Goal: Communication & Community: Participate in discussion

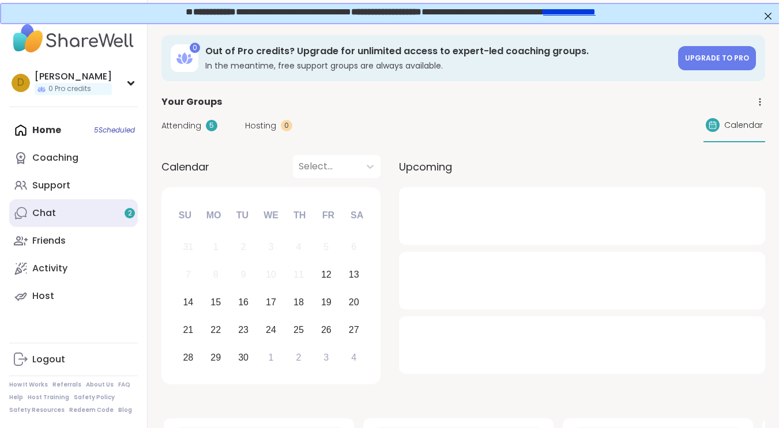
drag, startPoint x: 0, startPoint y: 0, endPoint x: 82, endPoint y: 206, distance: 221.6
click at [82, 206] on link "Chat 2" at bounding box center [73, 214] width 129 height 28
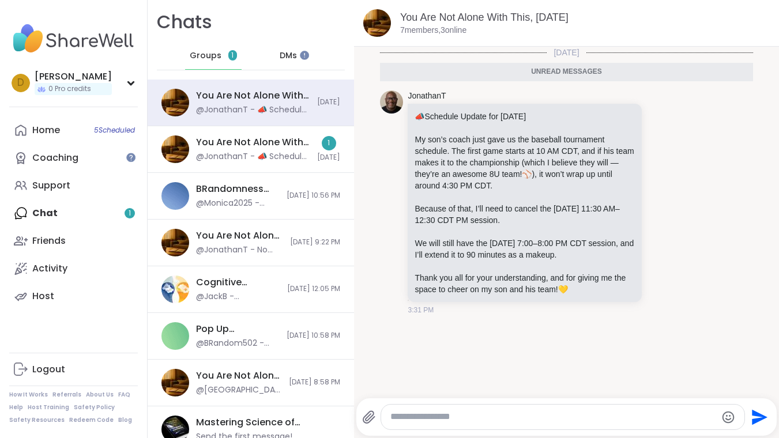
click at [280, 51] on span "DMs" at bounding box center [288, 56] width 17 height 12
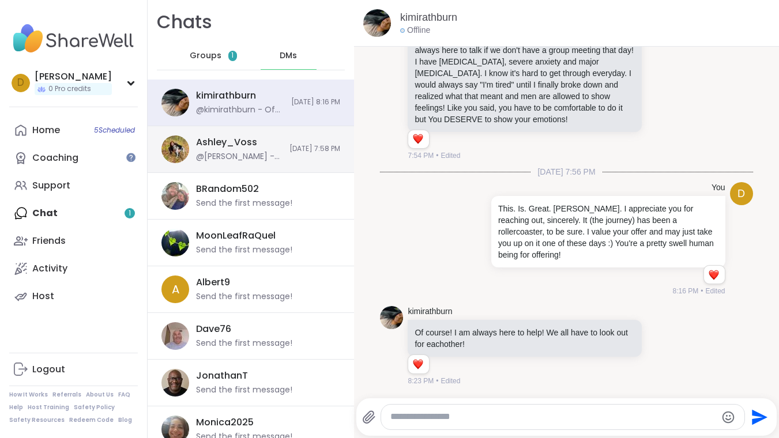
click at [305, 137] on div "[PERSON_NAME] @[PERSON_NAME] - Sweet of you to offer. Somewhat beside myself at…" at bounding box center [251, 149] width 206 height 47
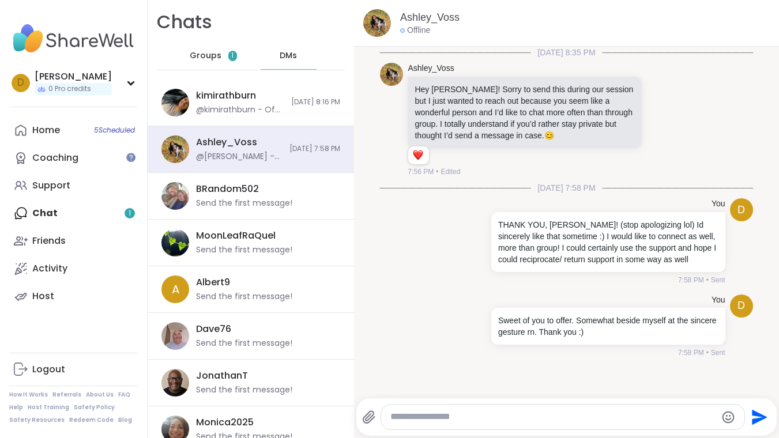
click at [224, 52] on div "Groups 1" at bounding box center [213, 56] width 57 height 28
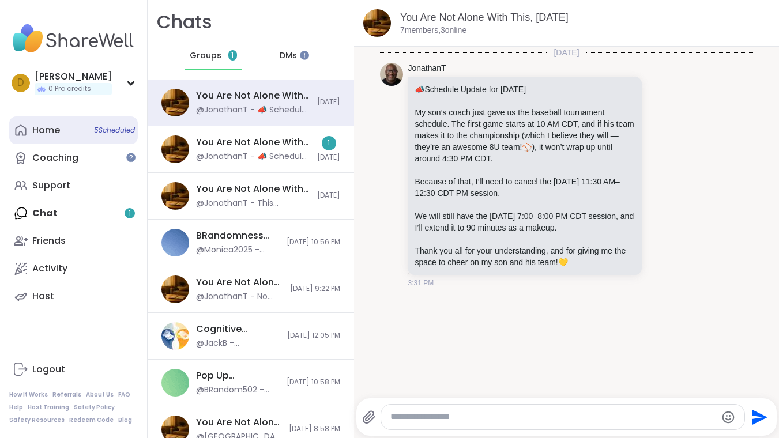
click at [56, 129] on div "Home 5 Scheduled" at bounding box center [46, 130] width 28 height 13
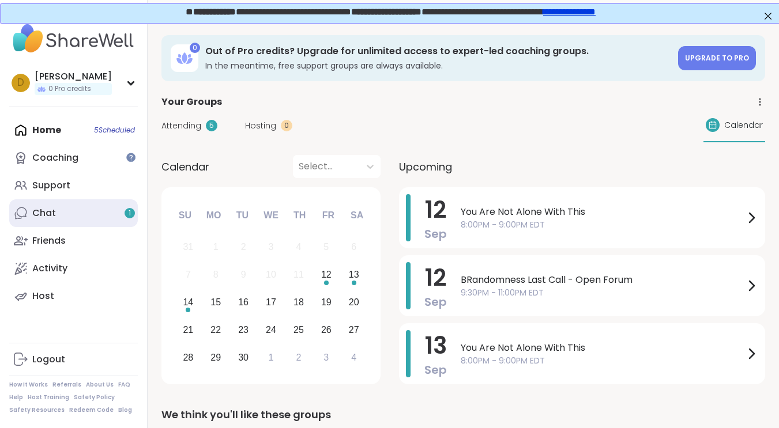
click at [67, 205] on link "Chat 1" at bounding box center [73, 214] width 129 height 28
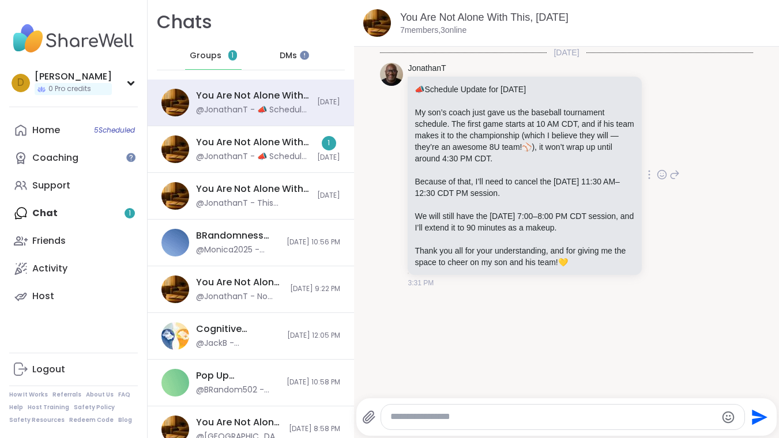
click at [709, 159] on div "JonathanT 📣 Schedule Update for [DATE] My son’s coach just gave us the baseball…" at bounding box center [566, 175] width 373 height 235
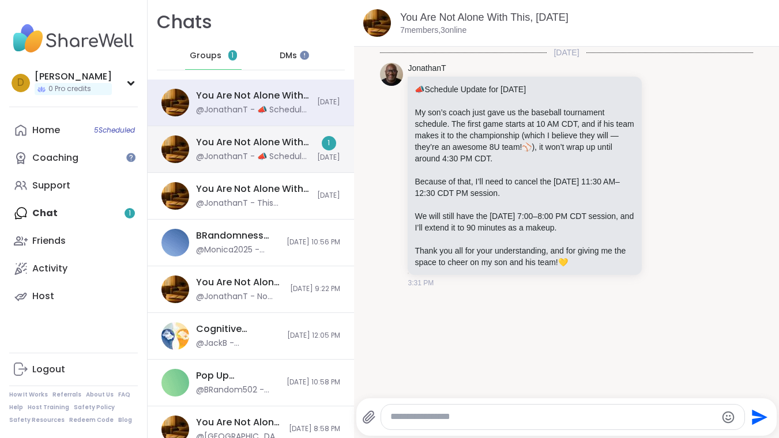
click at [281, 150] on div "You Are Not Alone With This, [DATE] @JonathanT - 📣 Schedule Update for [DATE] M…" at bounding box center [253, 149] width 114 height 27
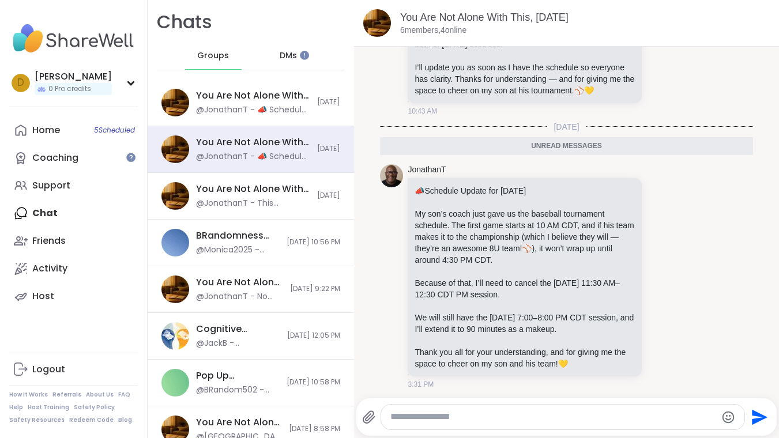
scroll to position [401, 0]
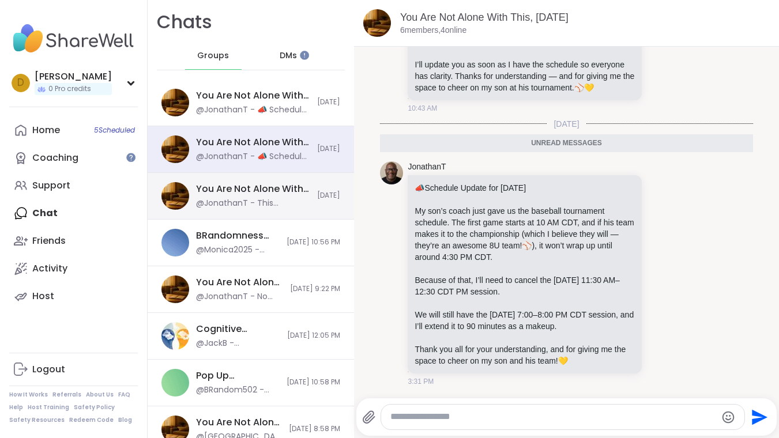
click at [240, 194] on div "You Are Not Alone With This, [DATE]" at bounding box center [253, 189] width 114 height 13
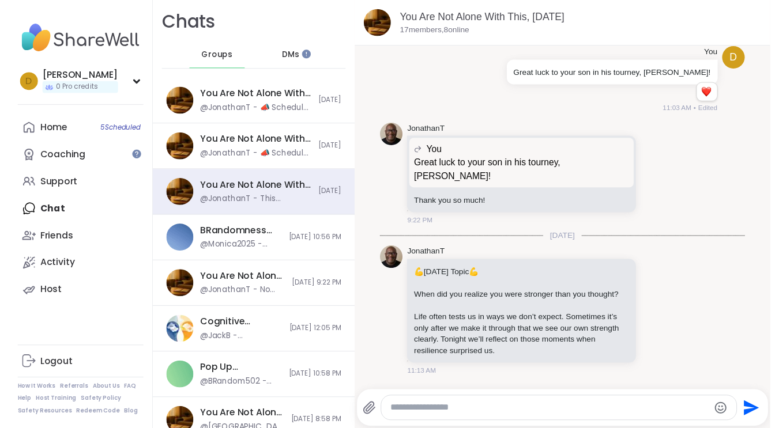
scroll to position [341, 0]
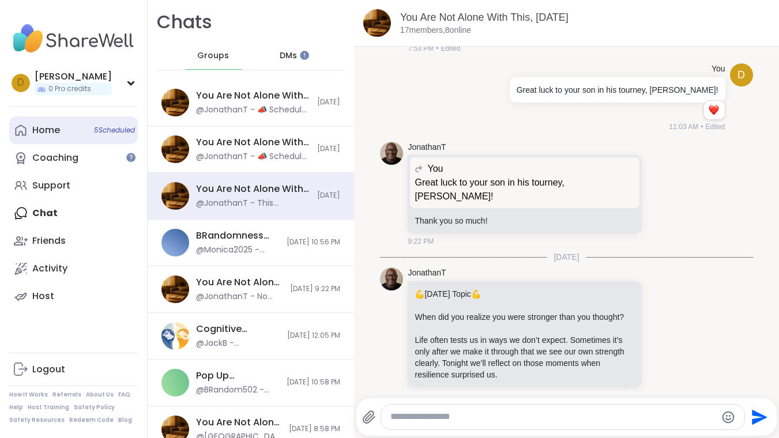
click at [43, 131] on div "Home 5 Scheduled" at bounding box center [46, 130] width 28 height 13
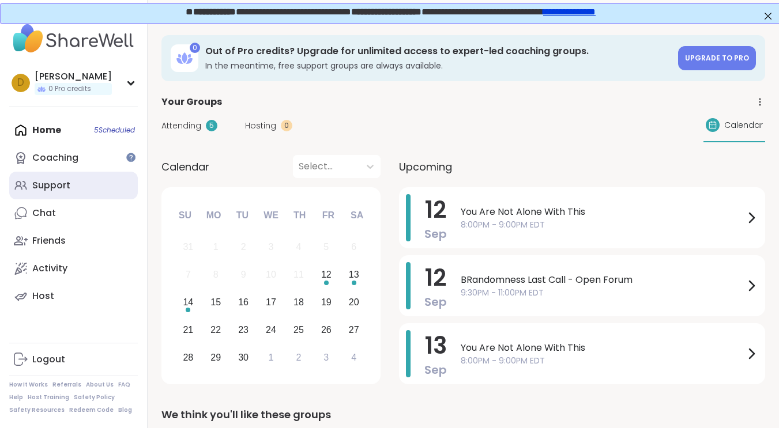
click at [58, 181] on div "Support" at bounding box center [51, 185] width 38 height 13
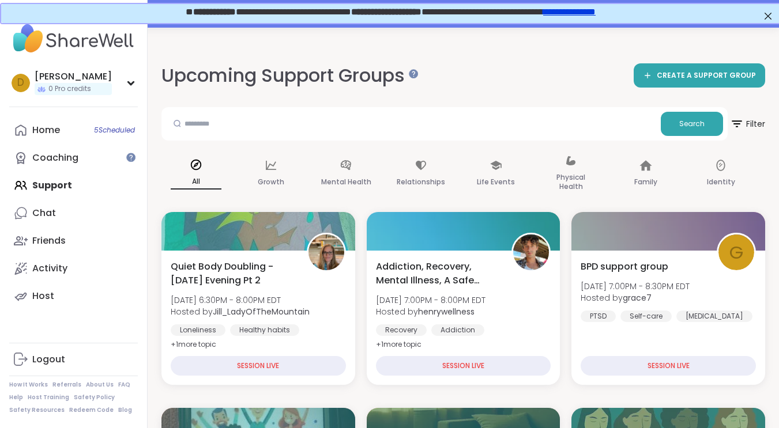
click at [414, 85] on h2 "Upcoming Support Groups" at bounding box center [287, 76] width 253 height 26
click at [401, 115] on input "text" at bounding box center [411, 123] width 490 height 23
type input "**********"
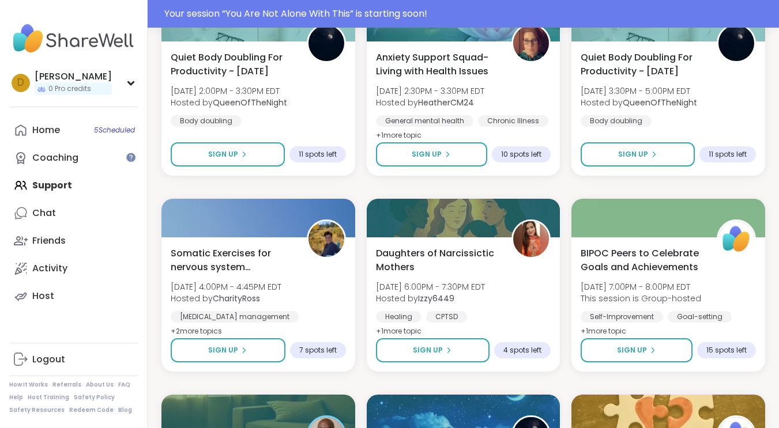
scroll to position [2161, 0]
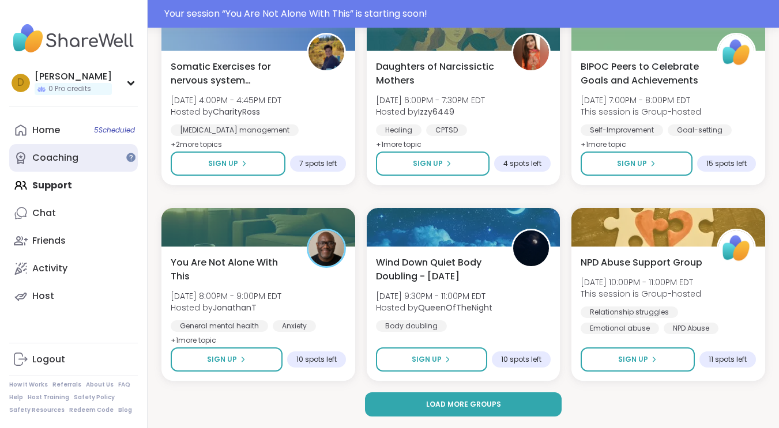
click at [52, 151] on link "Coaching" at bounding box center [73, 158] width 129 height 28
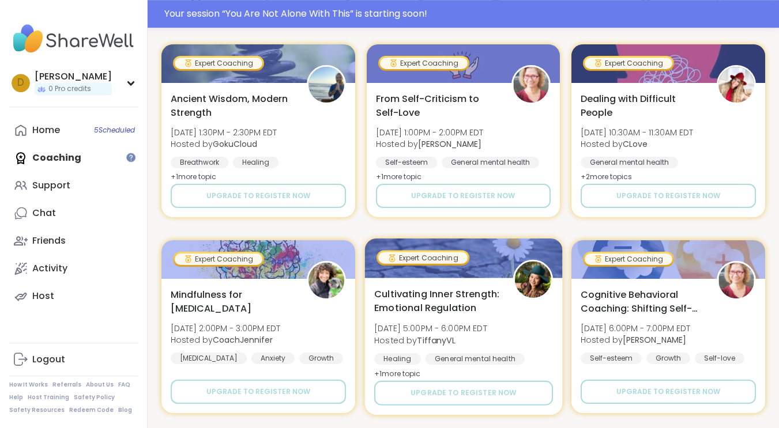
scroll to position [249, 0]
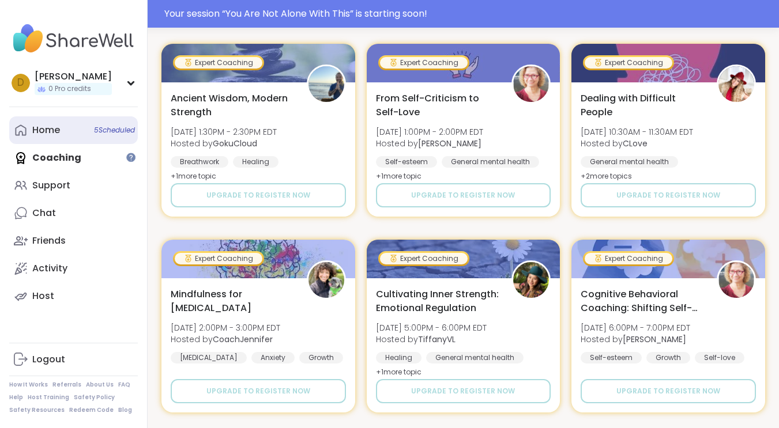
click at [76, 129] on link "Home 5 Scheduled" at bounding box center [73, 130] width 129 height 28
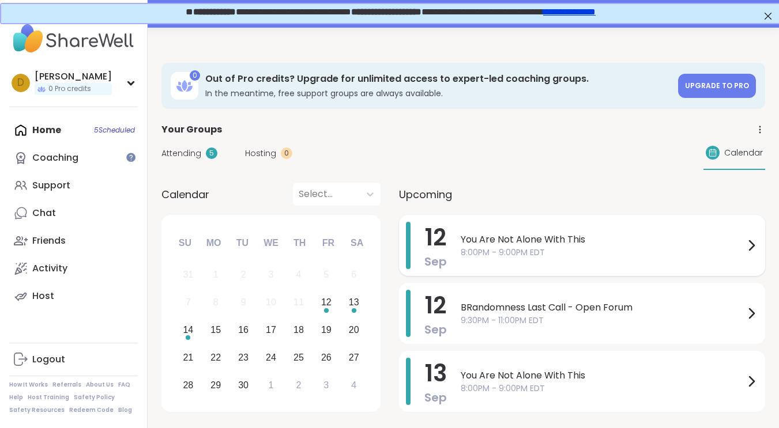
click at [536, 230] on div "You Are Not Alone With This 8:00PM - 9:00PM EDT" at bounding box center [610, 245] width 298 height 47
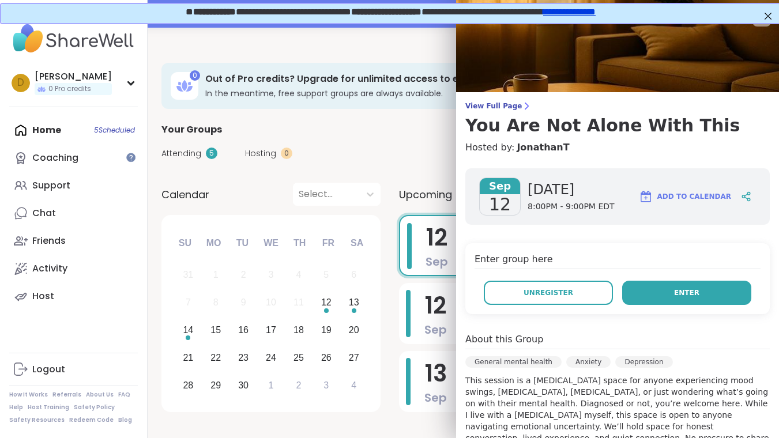
click at [629, 291] on button "Enter" at bounding box center [686, 293] width 129 height 24
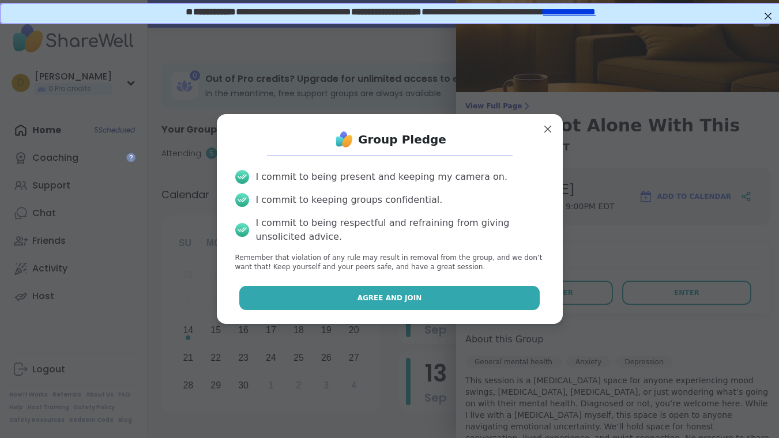
click at [407, 301] on span "Agree and Join" at bounding box center [390, 298] width 65 height 10
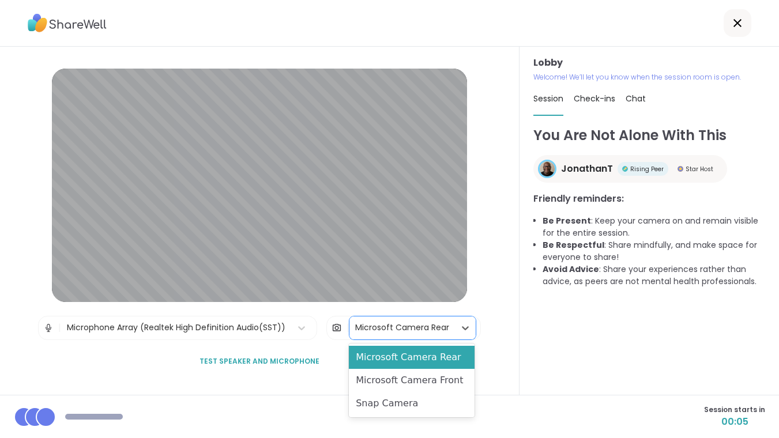
click at [449, 328] on div "Microsoft Camera Rear" at bounding box center [402, 328] width 106 height 23
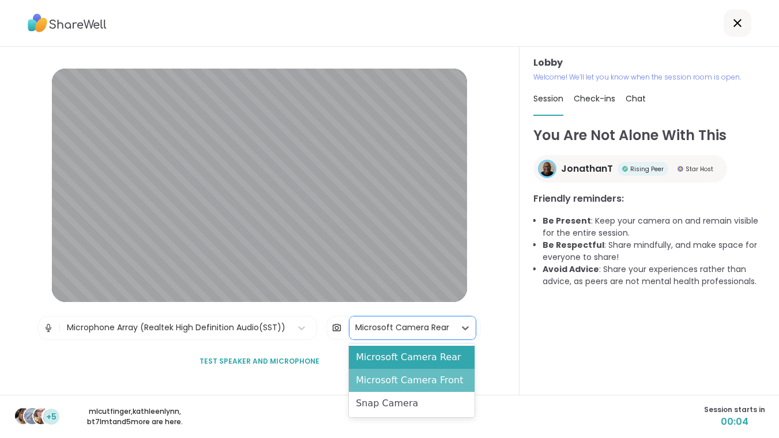
click at [431, 378] on div "Microsoft Camera Front" at bounding box center [412, 380] width 126 height 23
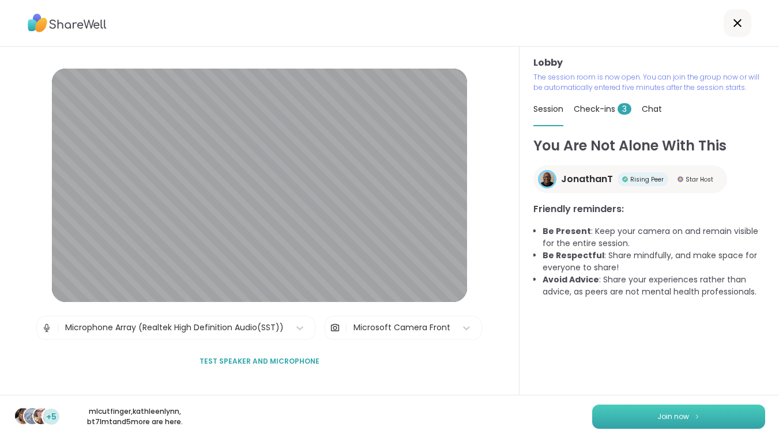
click at [679, 421] on span "Join now" at bounding box center [673, 417] width 32 height 10
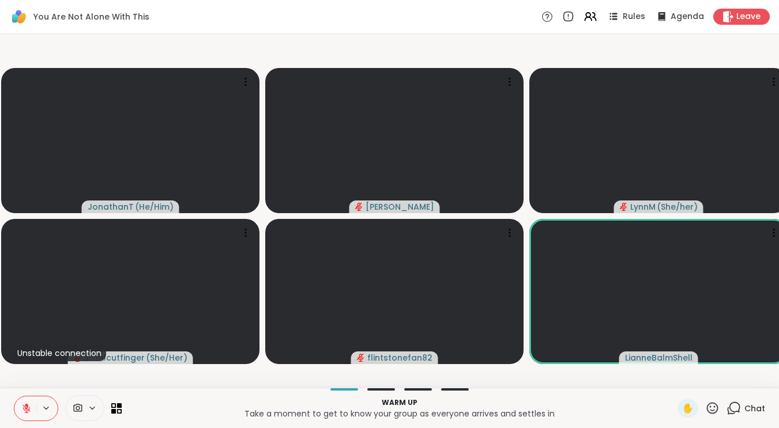
click at [90, 413] on icon at bounding box center [92, 409] width 9 height 10
click at [118, 377] on div at bounding box center [109, 368] width 20 height 20
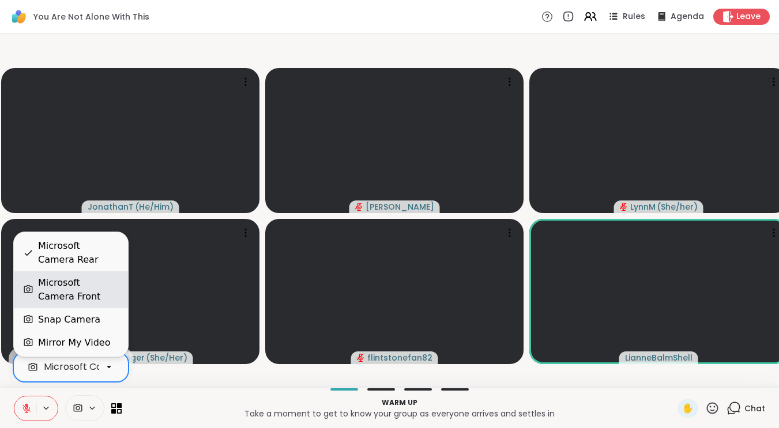
click at [86, 297] on div "Microsoft Camera Front" at bounding box center [78, 290] width 81 height 28
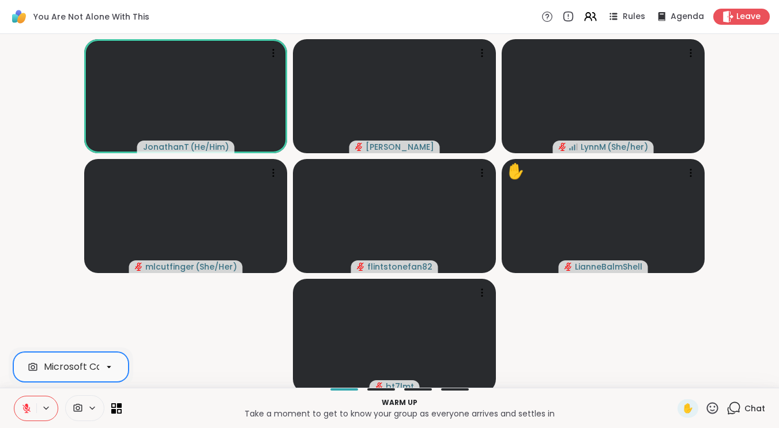
click at [108, 371] on div at bounding box center [109, 368] width 20 height 20
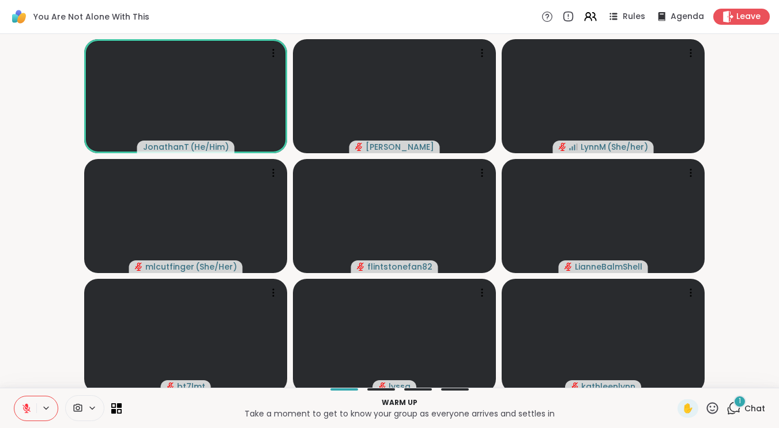
click at [741, 407] on span "1" at bounding box center [740, 402] width 2 height 10
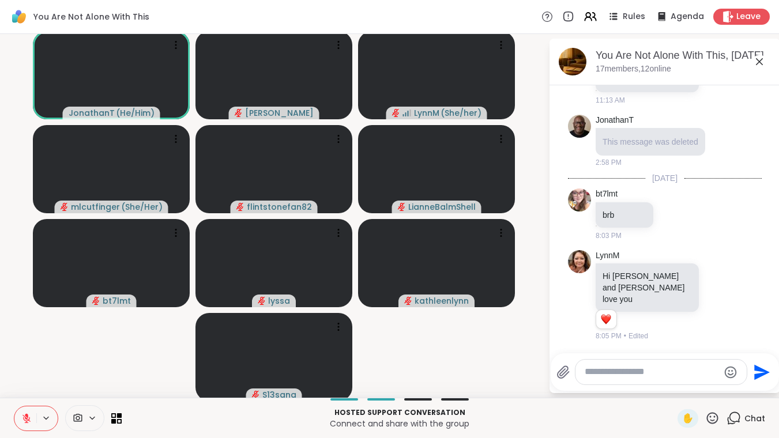
scroll to position [1011, 0]
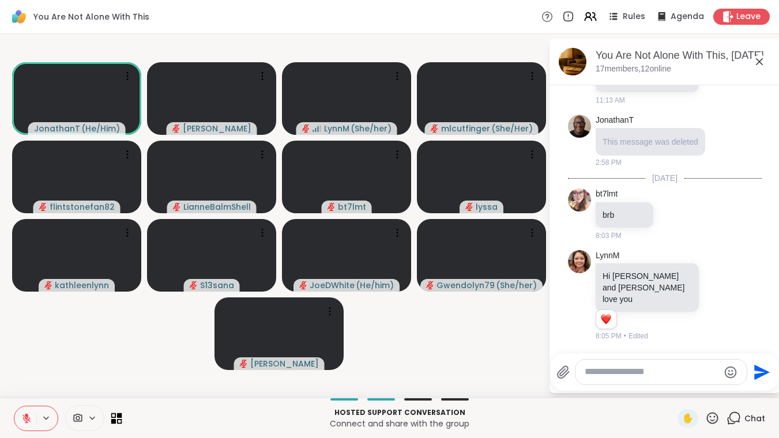
click at [114, 419] on icon at bounding box center [116, 418] width 11 height 11
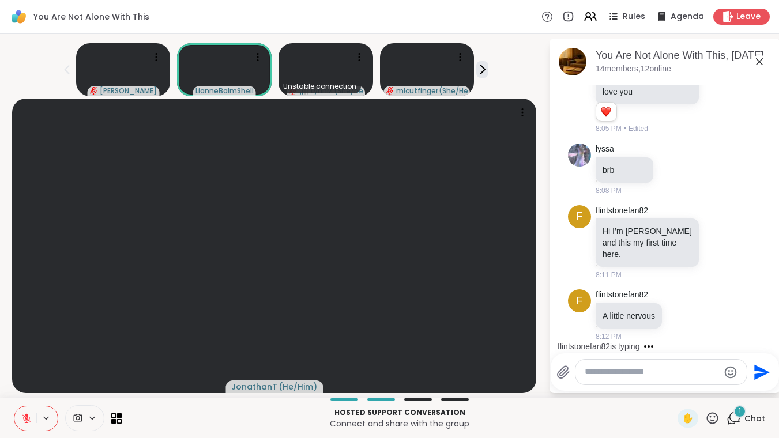
scroll to position [1208, 0]
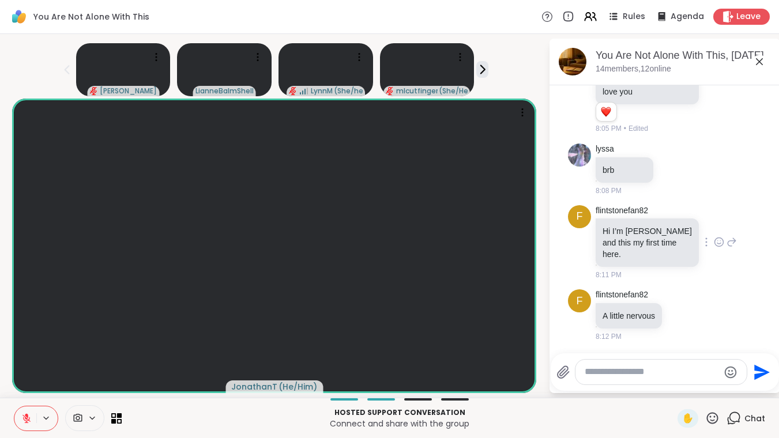
click at [715, 245] on icon at bounding box center [719, 242] width 9 height 9
click at [716, 235] on button "Select Reaction: Heart" at bounding box center [719, 223] width 23 height 23
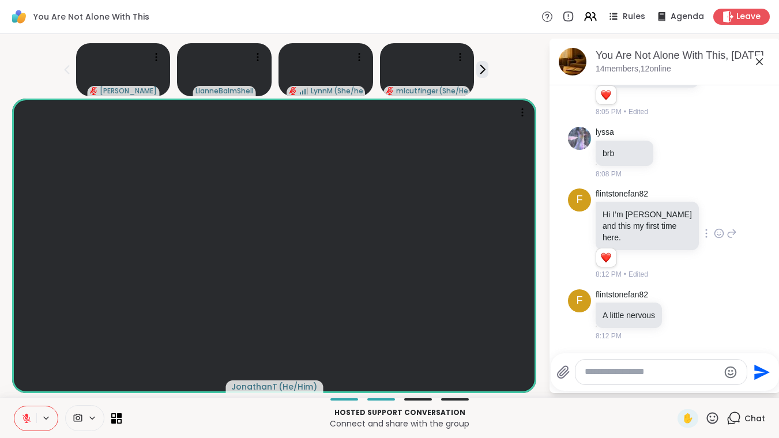
click at [621, 372] on textarea "Type your message" at bounding box center [652, 372] width 134 height 12
type textarea "**********"
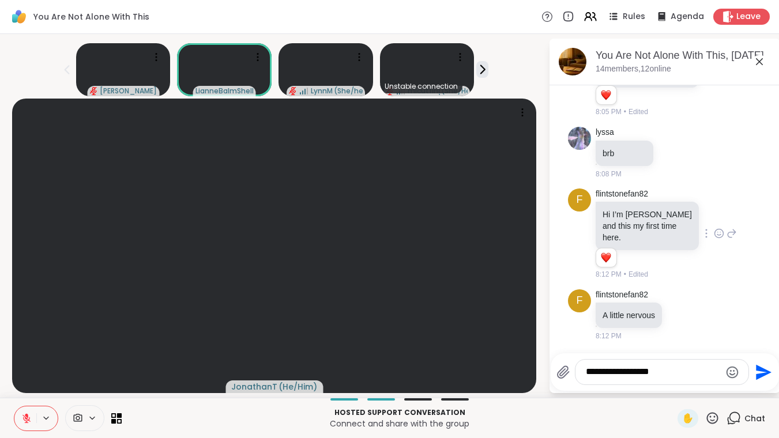
drag, startPoint x: 651, startPoint y: 371, endPoint x: 615, endPoint y: 375, distance: 35.9
click at [615, 375] on div "**********" at bounding box center [662, 372] width 173 height 25
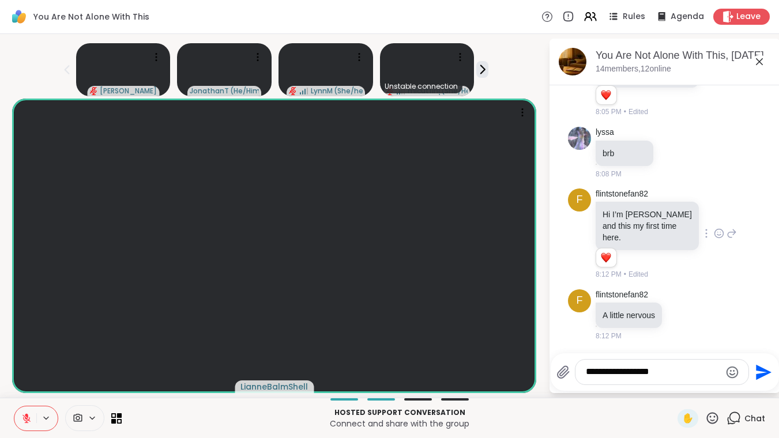
drag, startPoint x: 697, startPoint y: 371, endPoint x: 555, endPoint y: 381, distance: 142.2
click at [586, 378] on textarea "**********" at bounding box center [653, 372] width 134 height 12
click at [700, 322] on icon at bounding box center [695, 315] width 10 height 14
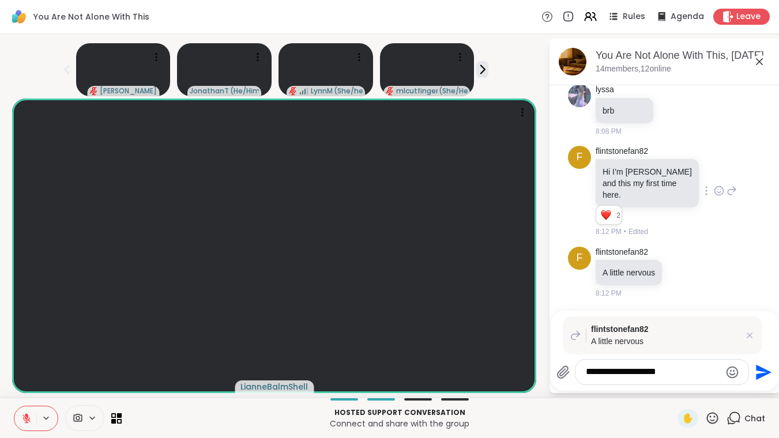
paste textarea "**********"
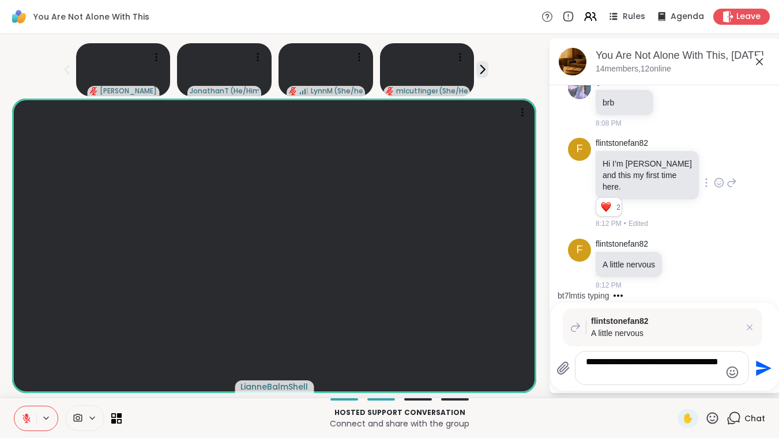
click at [730, 27] on icon at bounding box center [732, 20] width 10 height 14
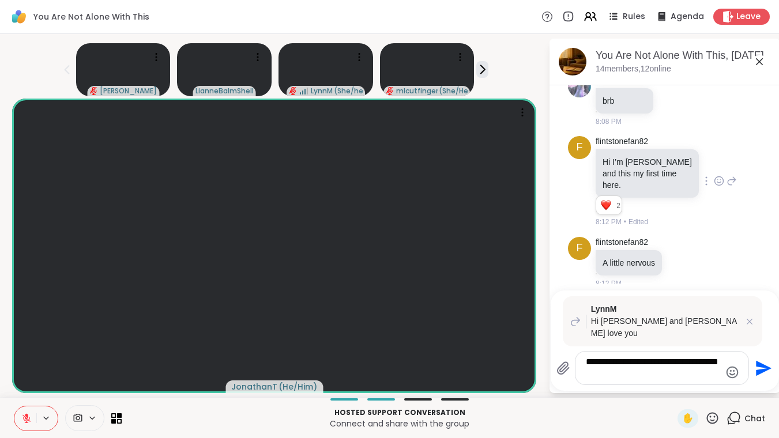
scroll to position [1336, 0]
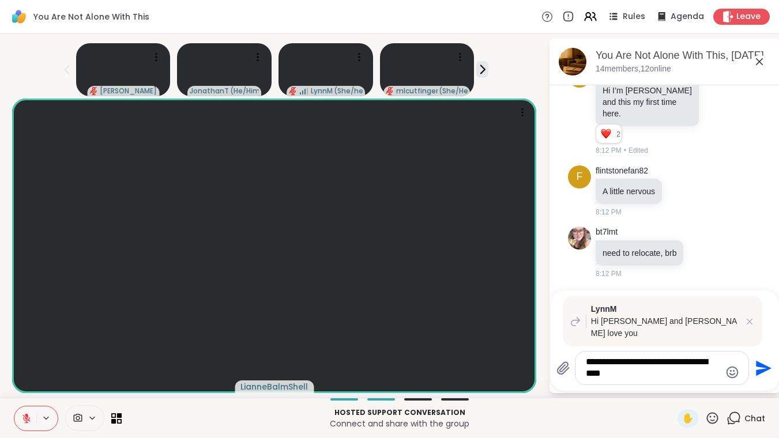
click at [644, 375] on textarea "**********" at bounding box center [653, 368] width 134 height 24
click at [616, 379] on textarea "**********" at bounding box center [653, 368] width 134 height 24
click at [731, 374] on div "**********" at bounding box center [662, 368] width 173 height 33
click at [720, 375] on textarea "**********" at bounding box center [653, 368] width 134 height 24
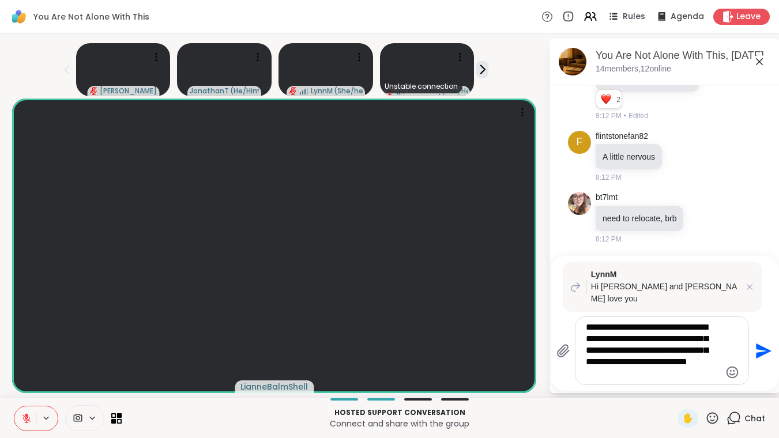
type textarea "**********"
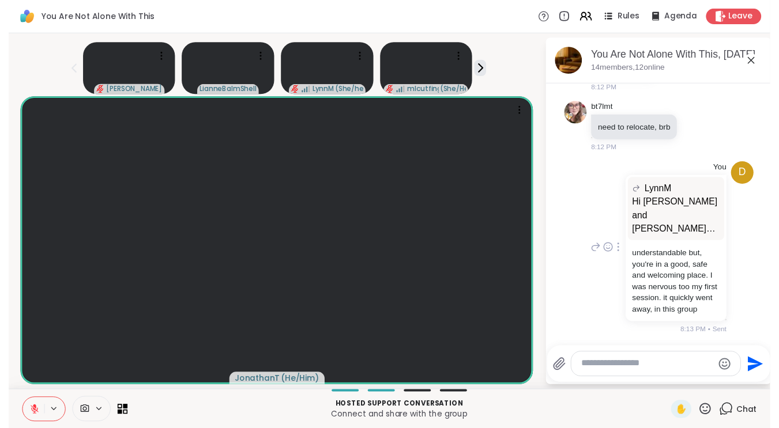
scroll to position [1469, 0]
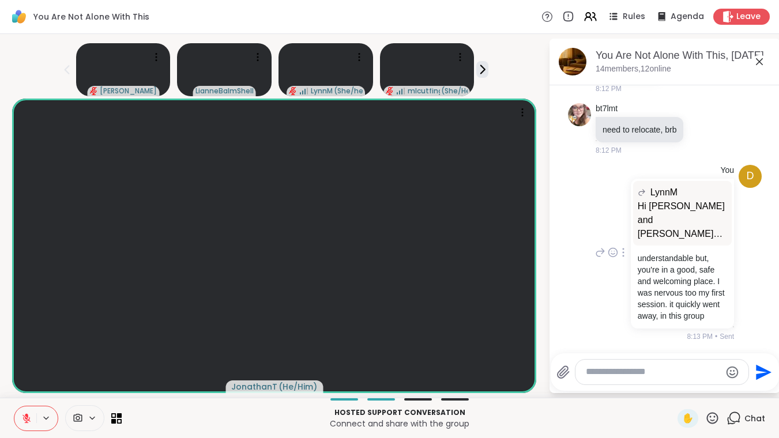
click at [629, 256] on div at bounding box center [623, 253] width 10 height 14
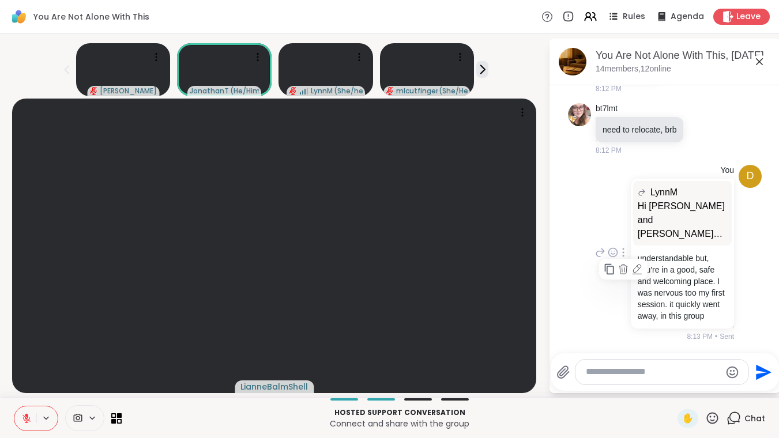
click at [625, 270] on icon at bounding box center [624, 270] width 12 height 12
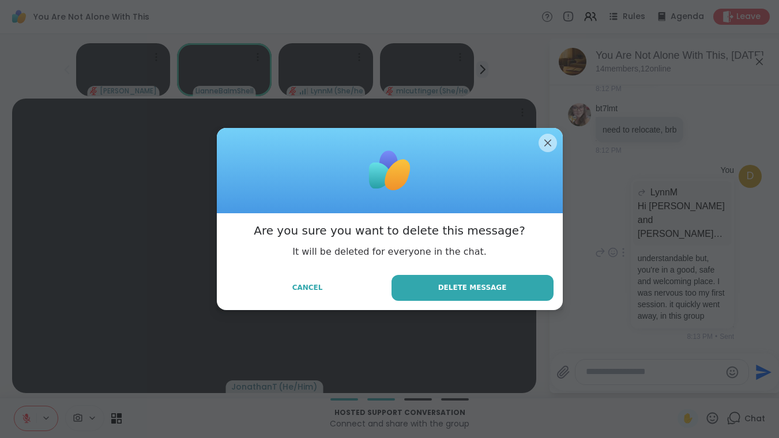
click at [555, 149] on div at bounding box center [390, 170] width 346 height 85
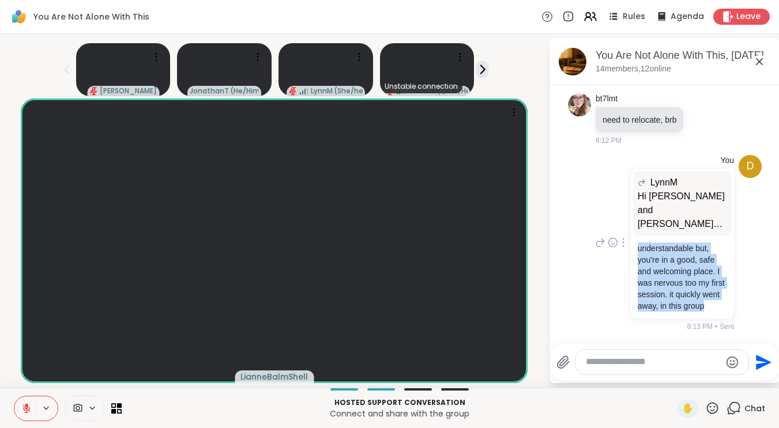
drag, startPoint x: 695, startPoint y: 317, endPoint x: 640, endPoint y: 251, distance: 85.6
click at [640, 251] on div "Hi Kathleen and Lyssa love you understandable but, you're in a good, safe and w…" at bounding box center [682, 277] width 103 height 83
copy p "understandable but, you're in a good, safe and welcoming place. I was nervous t…"
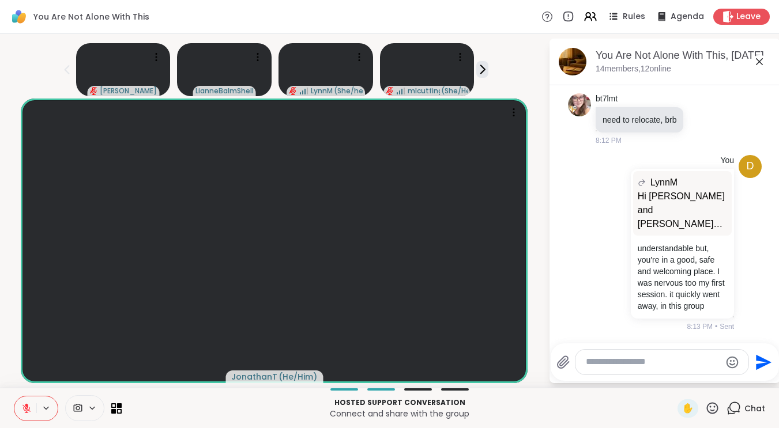
click at [625, 250] on div at bounding box center [623, 243] width 10 height 14
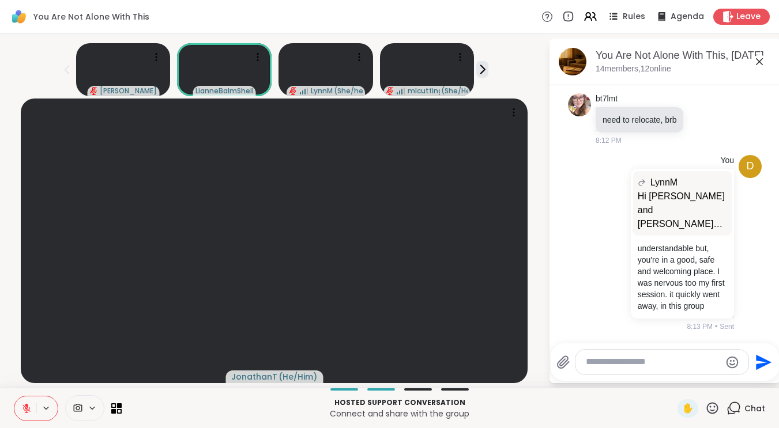
click at [628, 265] on icon at bounding box center [624, 260] width 12 height 12
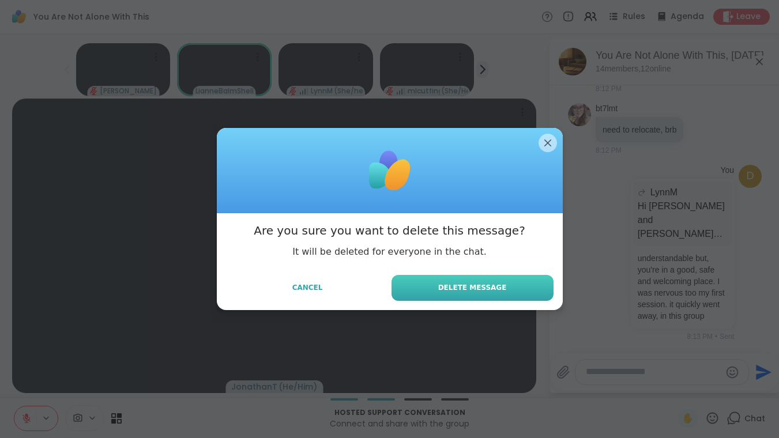
click at [506, 279] on div "Are you sure you want to delete this message? It will be deleted for everyone i…" at bounding box center [390, 261] width 346 height 96
click at [509, 284] on button "Delete Message" at bounding box center [473, 288] width 162 height 26
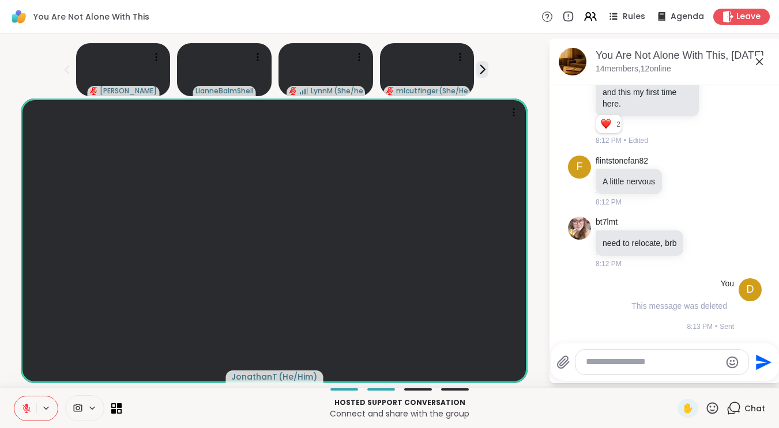
scroll to position [1348, 0]
click at [700, 188] on icon at bounding box center [695, 181] width 10 height 14
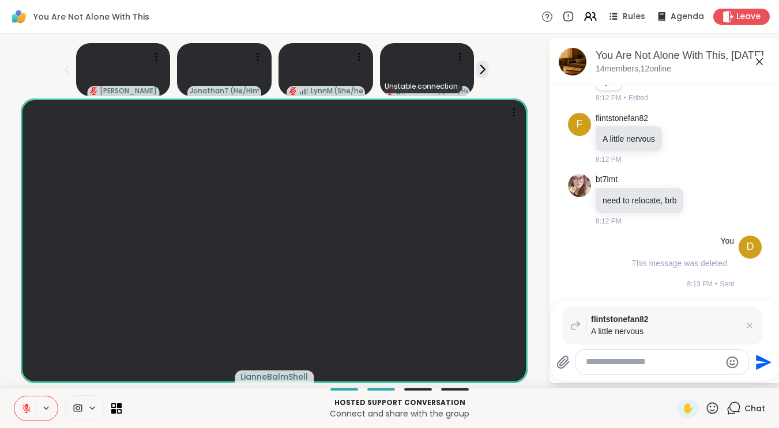
paste textarea "**********"
type textarea "**********"
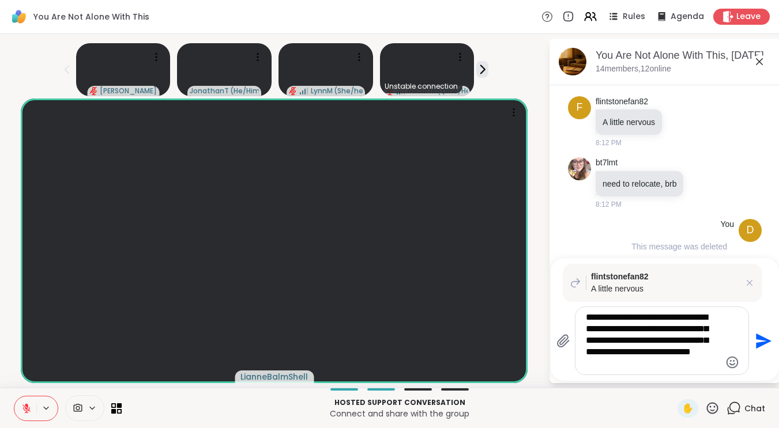
click at [772, 351] on icon "Send" at bounding box center [762, 341] width 18 height 18
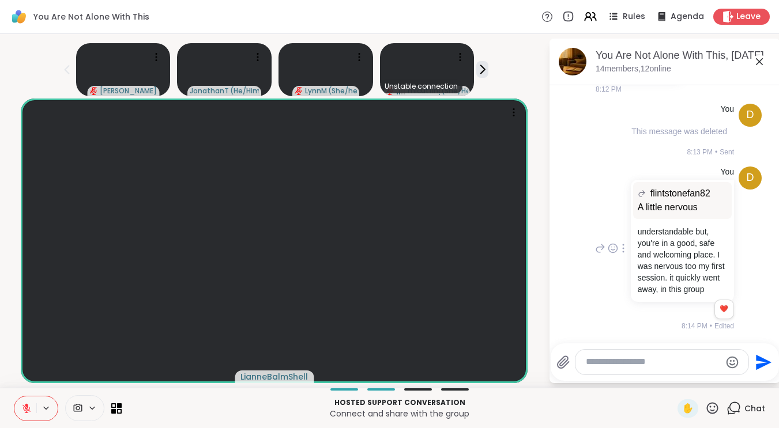
scroll to position [1535, 0]
click at [488, 63] on icon at bounding box center [482, 69] width 12 height 12
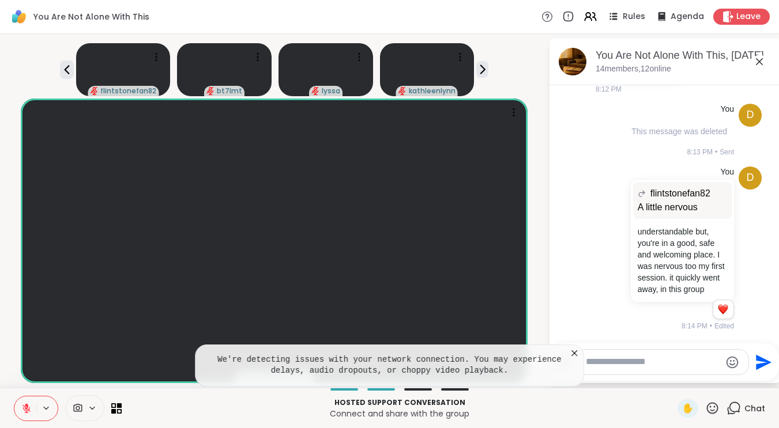
drag, startPoint x: 579, startPoint y: 353, endPoint x: 608, endPoint y: 343, distance: 30.5
click at [580, 355] on icon at bounding box center [575, 354] width 12 height 12
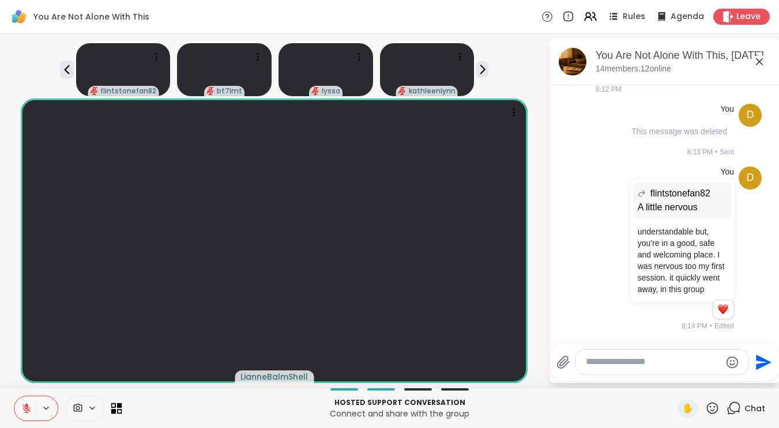
click at [121, 410] on icon at bounding box center [116, 408] width 11 height 11
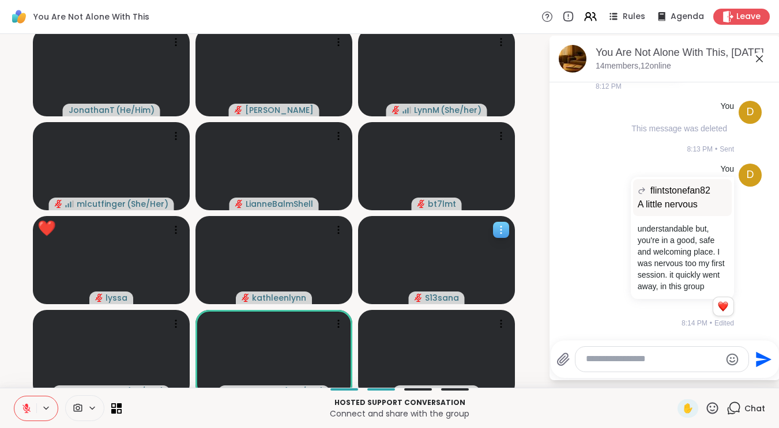
scroll to position [3, 0]
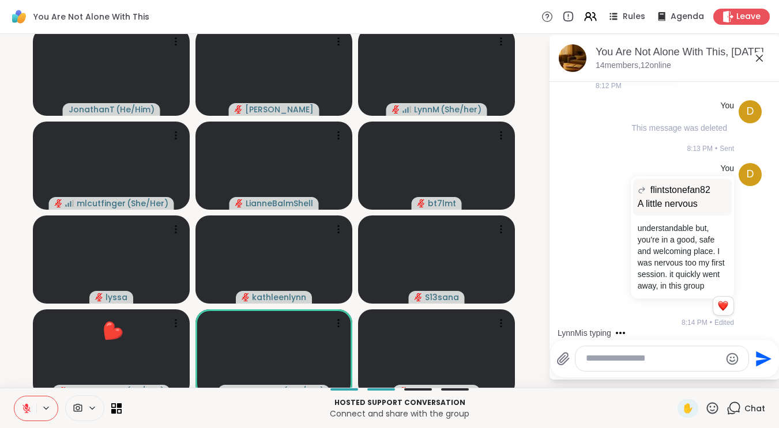
click at [716, 415] on icon at bounding box center [712, 408] width 14 height 14
click at [680, 385] on span "❤️" at bounding box center [679, 378] width 12 height 14
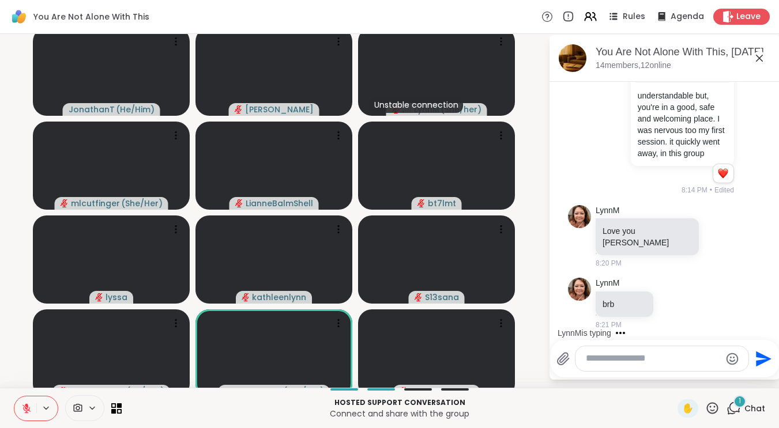
scroll to position [1657, 0]
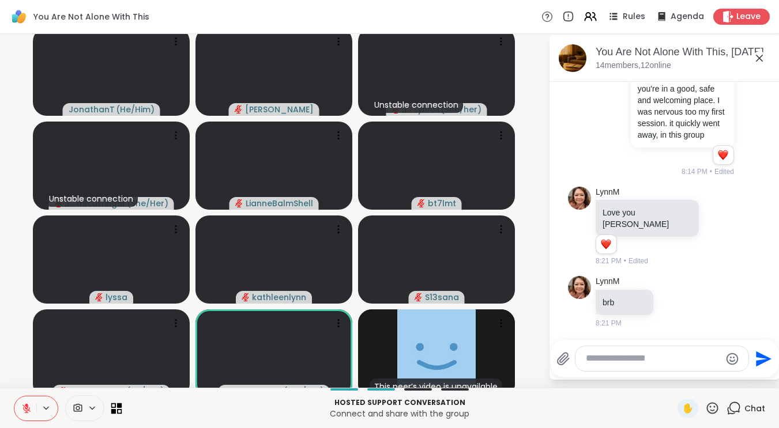
click at [117, 414] on icon at bounding box center [116, 408] width 11 height 11
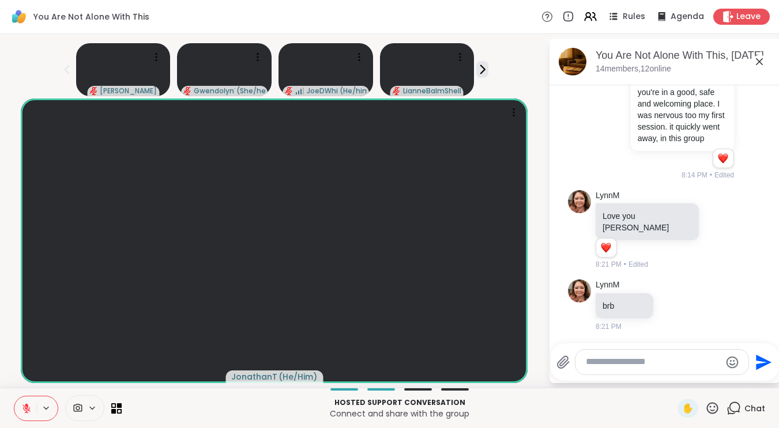
scroll to position [1674, 0]
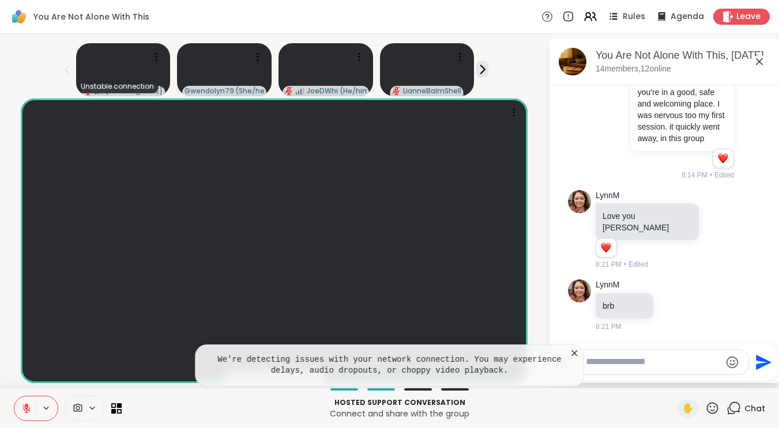
click at [577, 356] on icon at bounding box center [574, 354] width 6 height 6
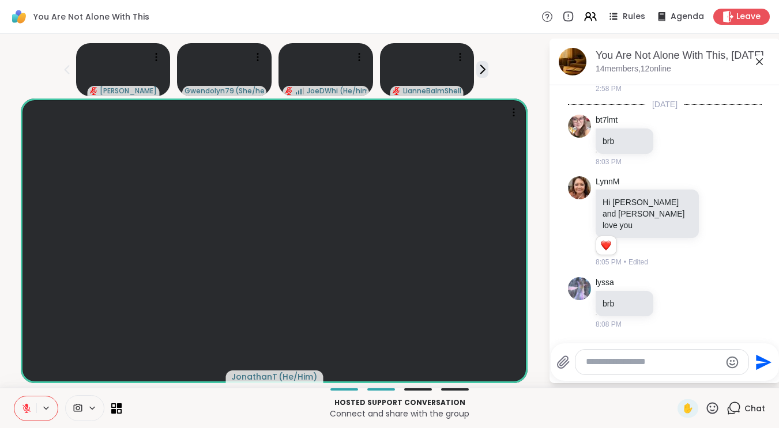
scroll to position [1153, 0]
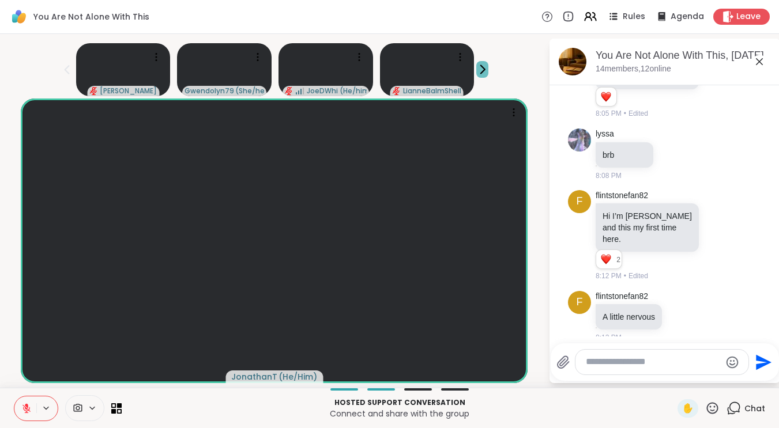
click at [487, 72] on icon at bounding box center [482, 69] width 12 height 12
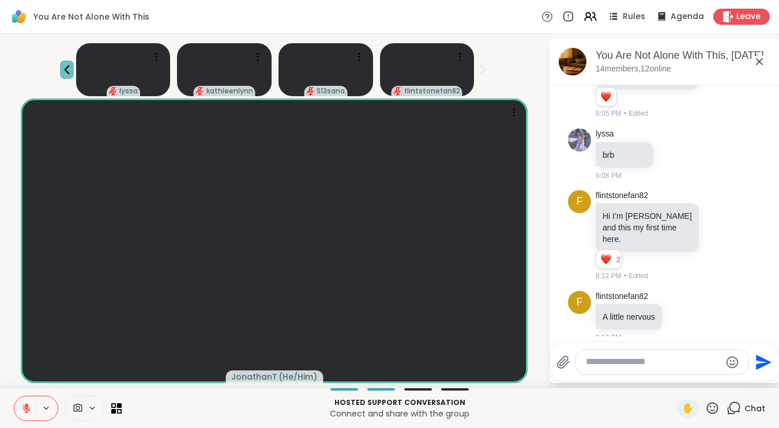
click at [69, 73] on icon at bounding box center [66, 69] width 5 height 9
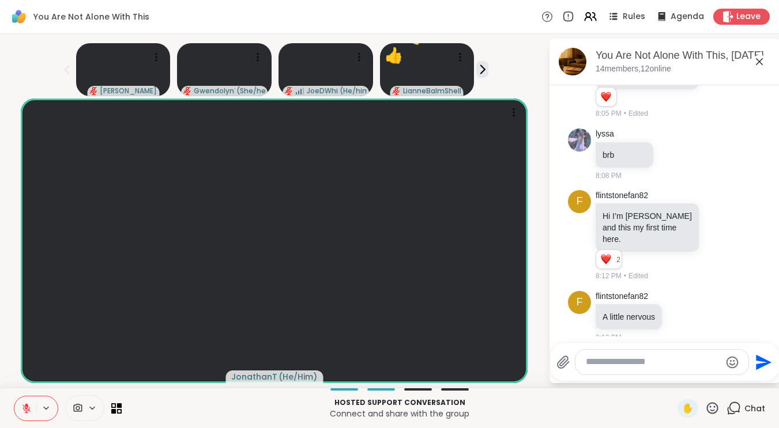
click at [637, 368] on textarea "Type your message" at bounding box center [653, 362] width 134 height 12
click at [701, 368] on textarea "**********" at bounding box center [653, 362] width 134 height 12
click at [593, 370] on div "**********" at bounding box center [662, 362] width 173 height 25
click at [596, 368] on textarea "**********" at bounding box center [653, 362] width 134 height 12
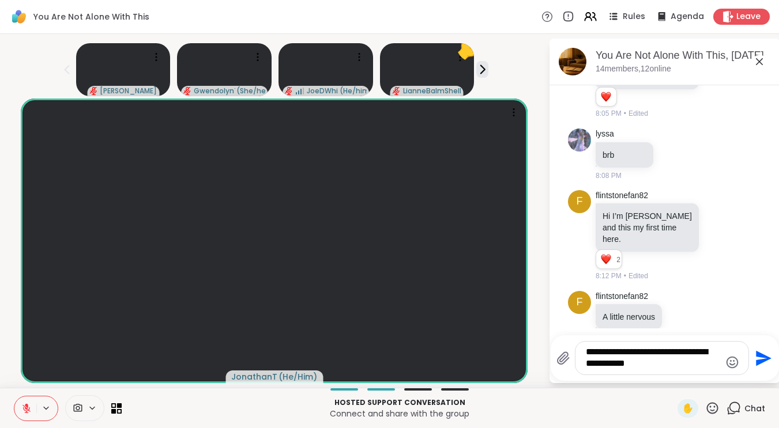
click at [640, 370] on textarea "**********" at bounding box center [653, 359] width 134 height 24
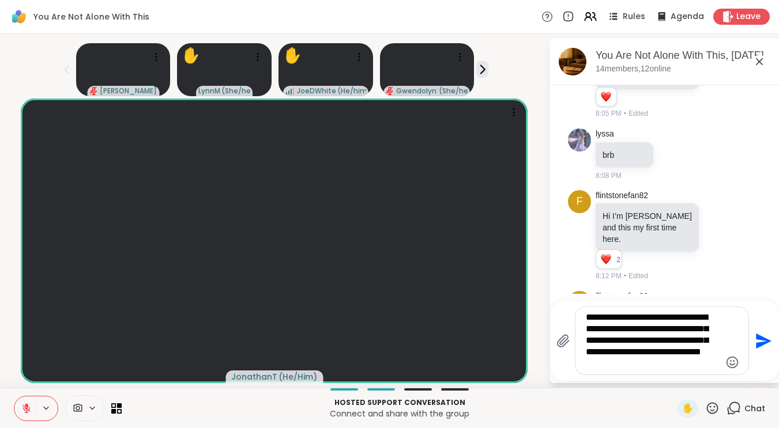
drag, startPoint x: 673, startPoint y: 375, endPoint x: 586, endPoint y: 371, distance: 86.6
click at [586, 370] on textarea "**********" at bounding box center [653, 341] width 134 height 58
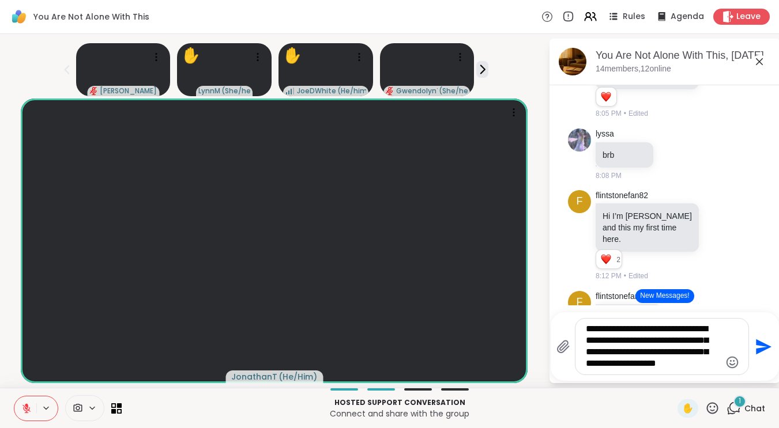
type textarea "**********"
click at [772, 353] on icon "Send" at bounding box center [762, 347] width 18 height 18
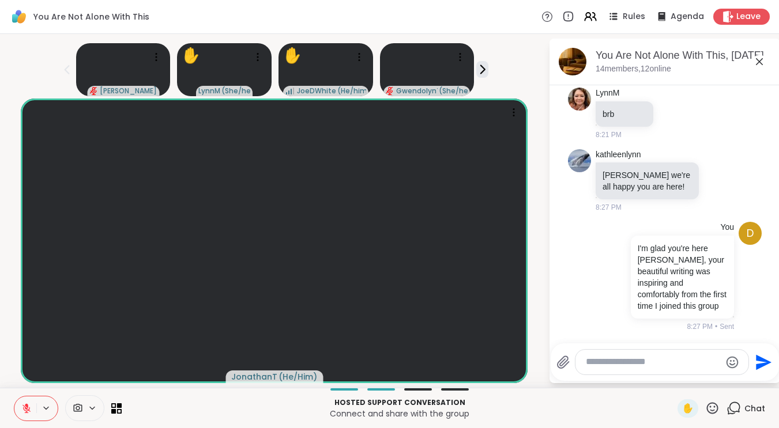
scroll to position [1878, 0]
click at [625, 280] on icon at bounding box center [623, 276] width 2 height 9
click at [642, 299] on icon at bounding box center [637, 293] width 12 height 12
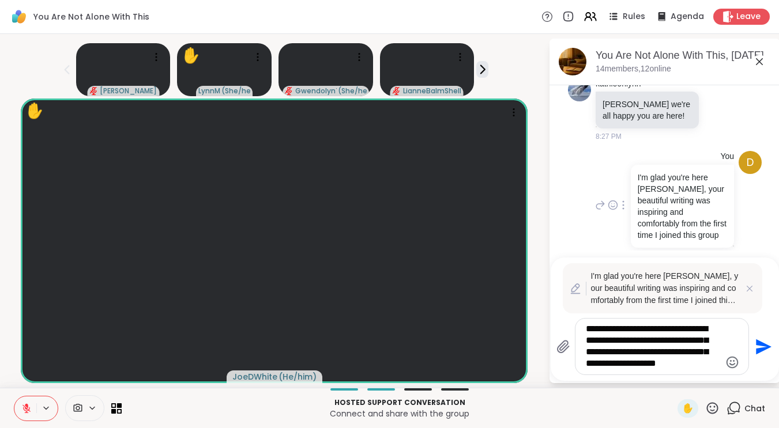
drag, startPoint x: 700, startPoint y: 363, endPoint x: 685, endPoint y: 362, distance: 15.0
click at [685, 362] on textarea "**********" at bounding box center [653, 347] width 134 height 47
type textarea "**********"
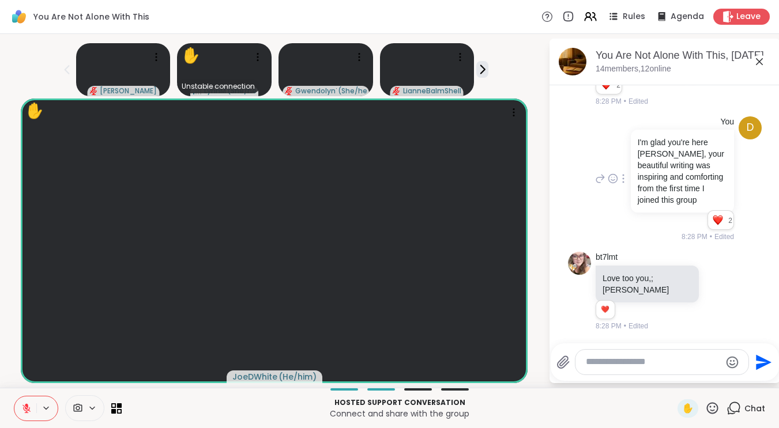
scroll to position [2001, 0]
click at [111, 408] on icon at bounding box center [113, 405] width 5 height 5
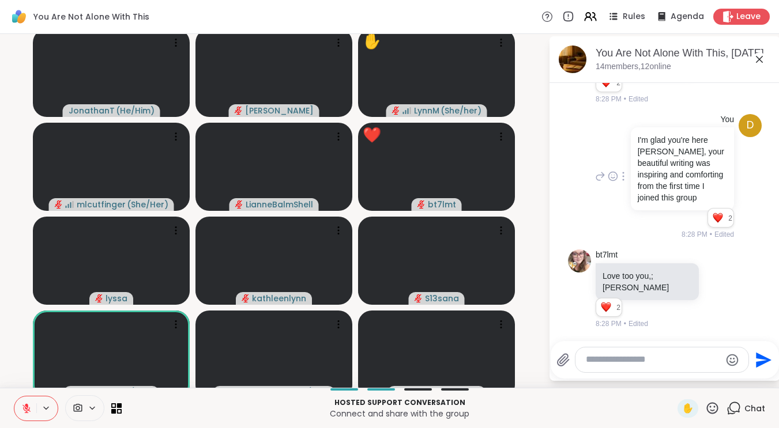
scroll to position [3, 0]
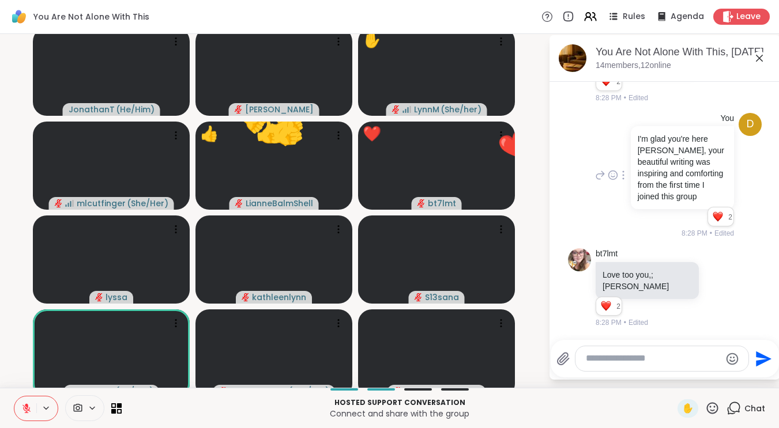
click at [708, 415] on icon at bounding box center [712, 408] width 14 height 14
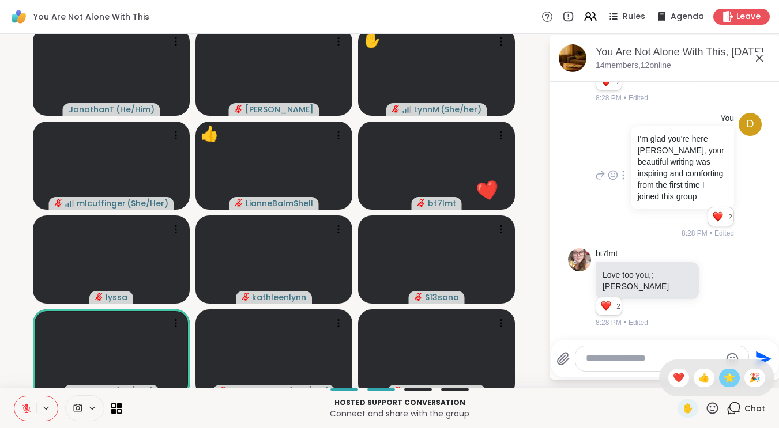
click at [729, 383] on span "🌟" at bounding box center [730, 378] width 12 height 14
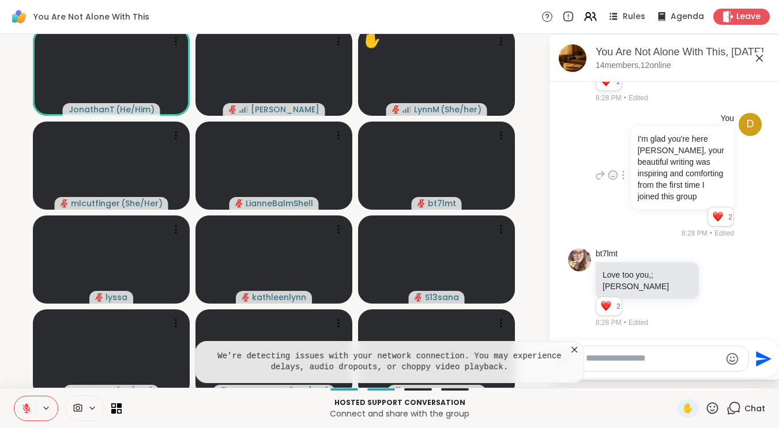
click at [576, 353] on icon at bounding box center [574, 350] width 6 height 6
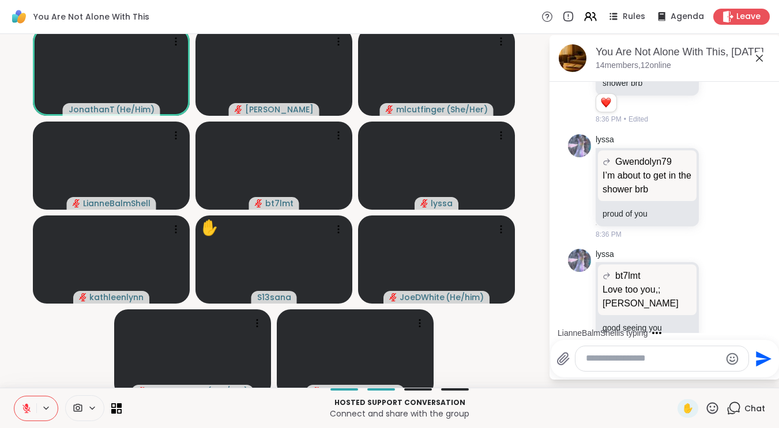
scroll to position [2371, 0]
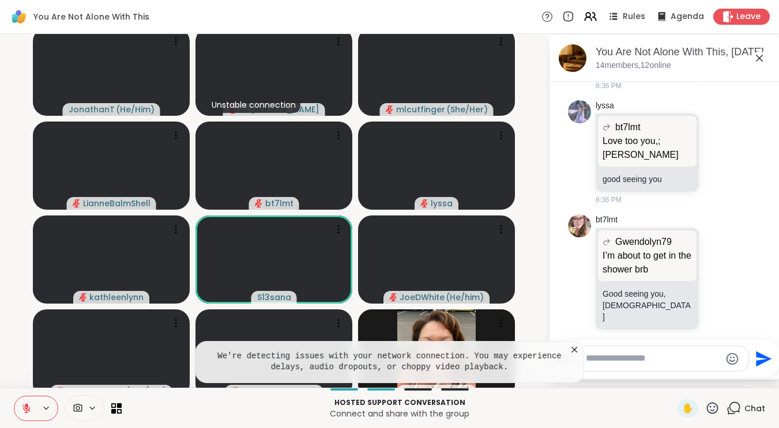
click at [572, 356] on icon at bounding box center [575, 350] width 12 height 12
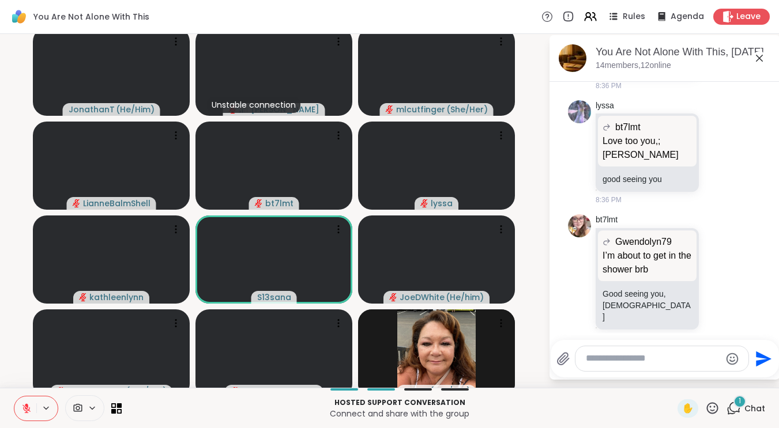
scroll to position [2529, 0]
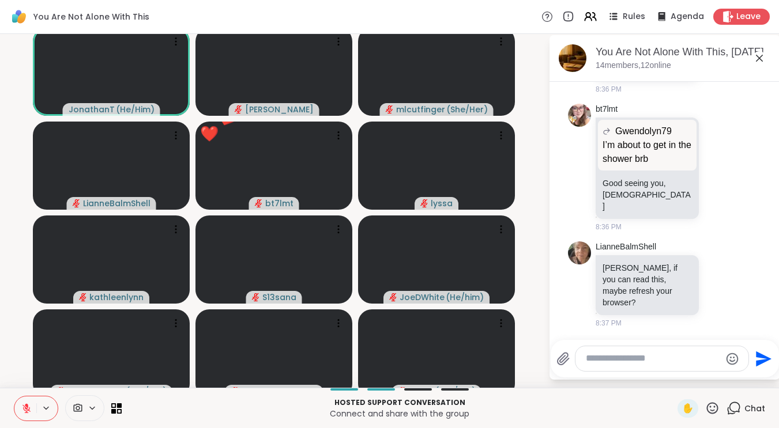
click at [710, 416] on icon at bounding box center [712, 408] width 14 height 14
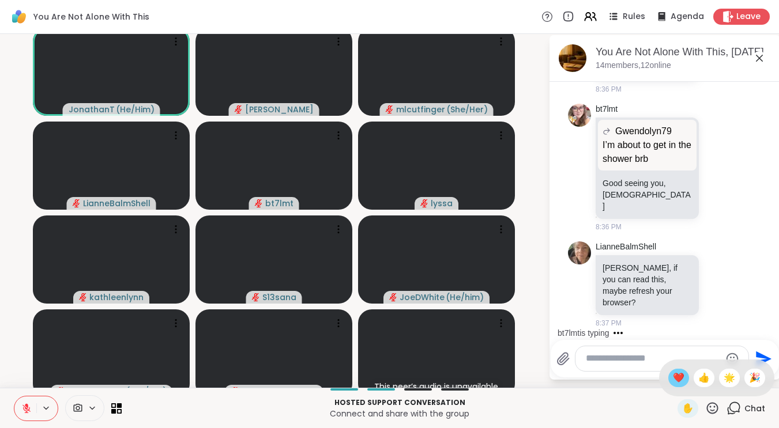
click at [679, 385] on span "❤️" at bounding box center [679, 378] width 12 height 14
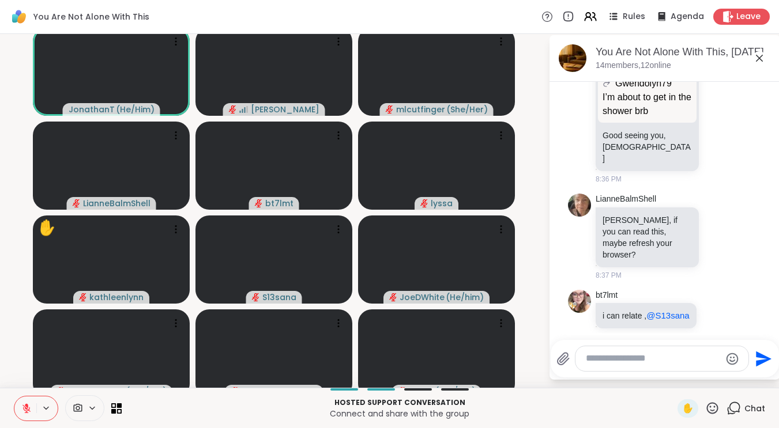
scroll to position [2603, 0]
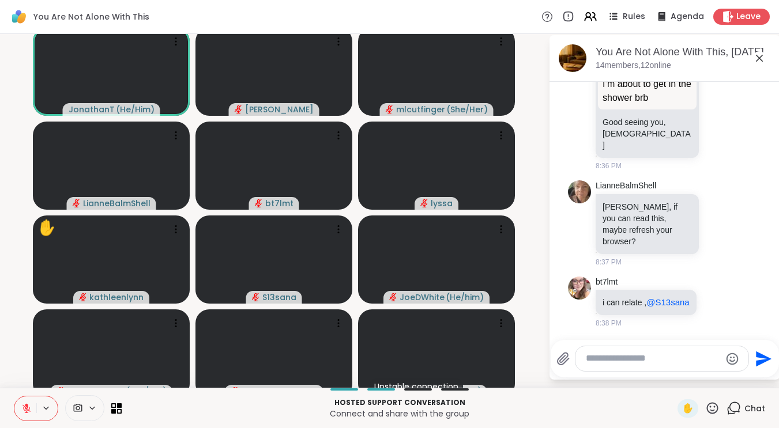
click at [616, 365] on textarea "Type your message" at bounding box center [653, 359] width 134 height 12
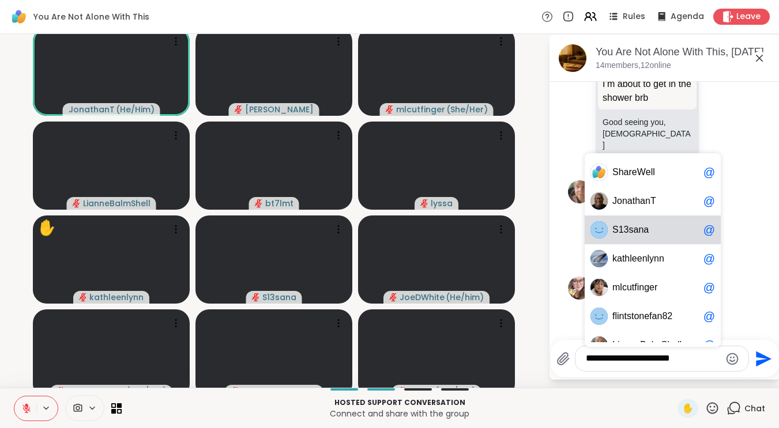
click at [659, 236] on span "S 1 3 s a n a" at bounding box center [655, 230] width 87 height 12
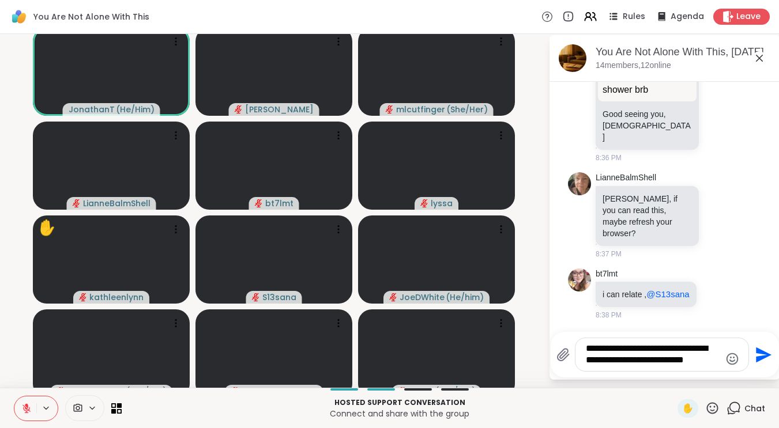
type textarea "**********"
click at [756, 364] on icon "Send" at bounding box center [762, 355] width 18 height 18
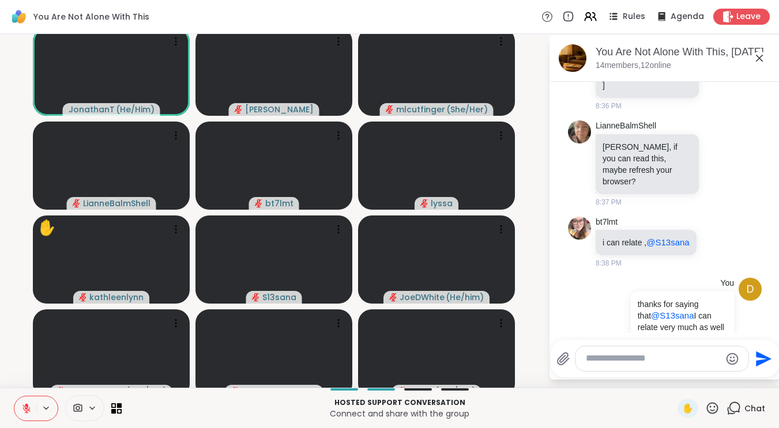
scroll to position [2698, 0]
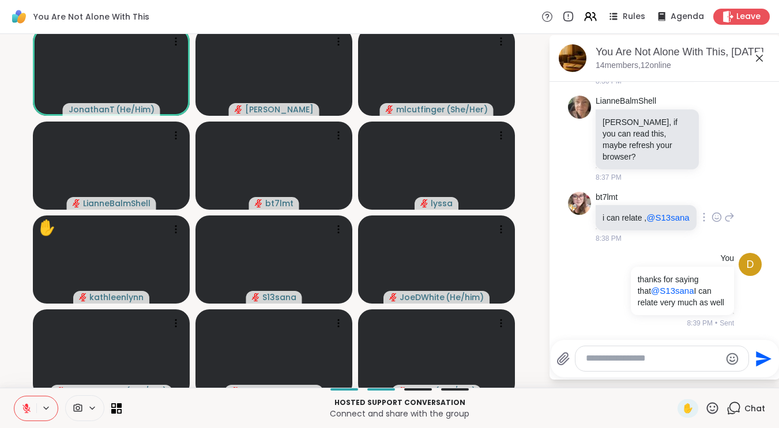
click at [712, 212] on icon at bounding box center [717, 218] width 10 height 12
click at [712, 194] on div "Select Reaction: Heart" at bounding box center [717, 199] width 10 height 10
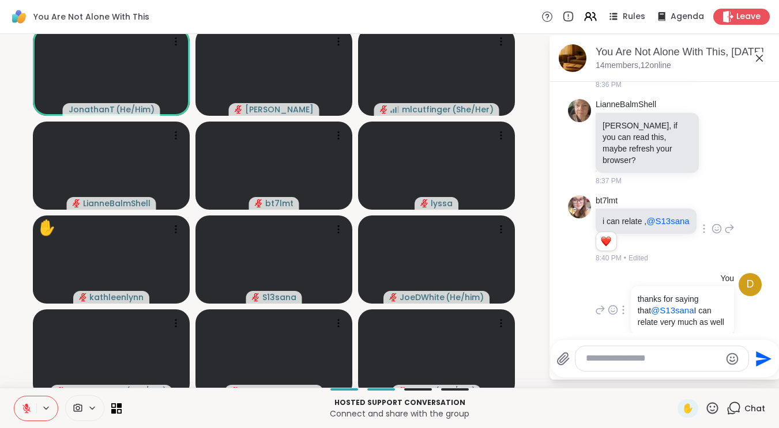
scroll to position [2715, 0]
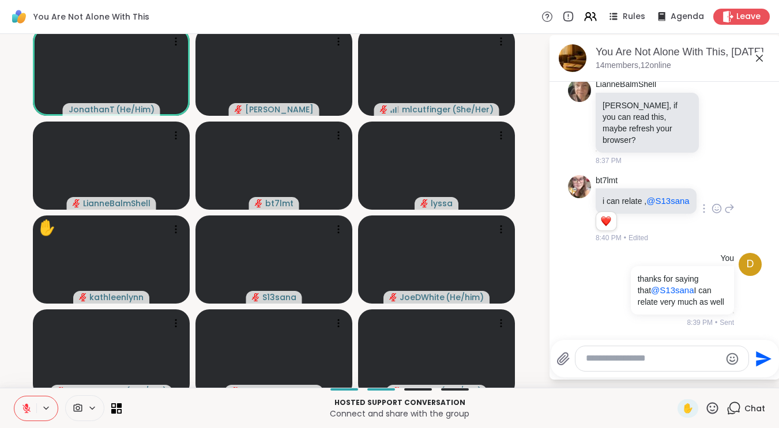
click at [715, 412] on icon at bounding box center [712, 408] width 14 height 14
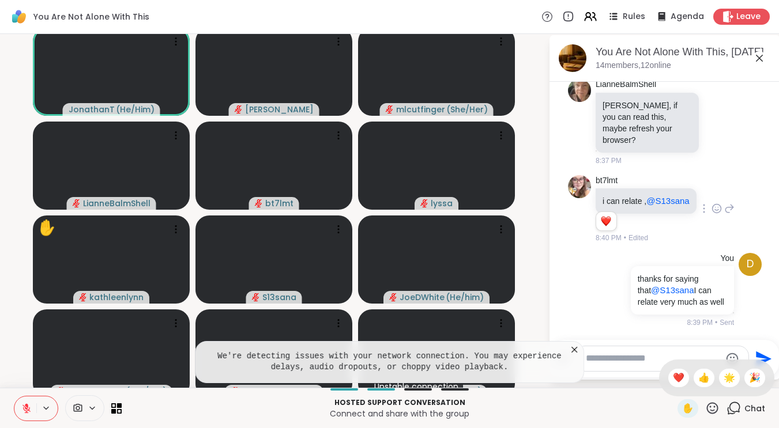
click at [571, 356] on icon at bounding box center [575, 350] width 12 height 12
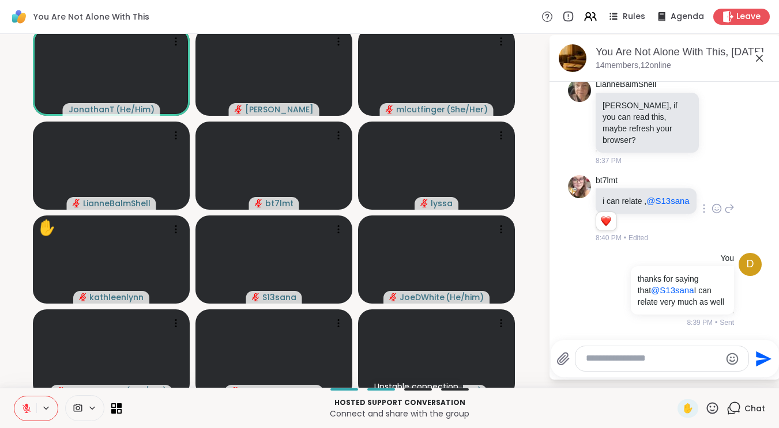
click at [712, 416] on icon at bounding box center [712, 408] width 14 height 14
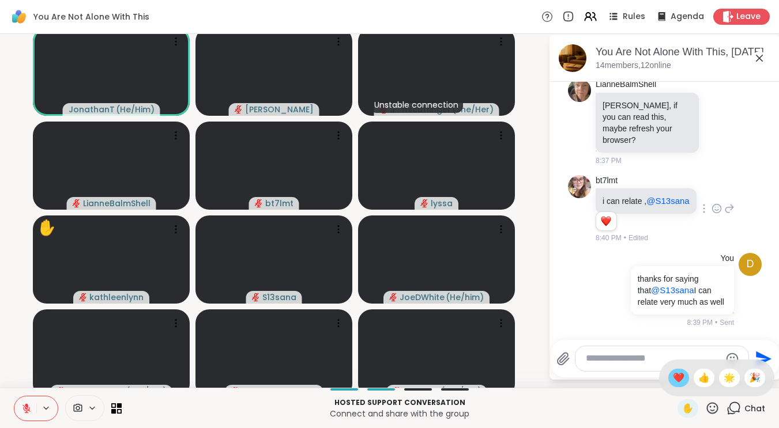
click at [679, 385] on span "❤️" at bounding box center [679, 378] width 12 height 14
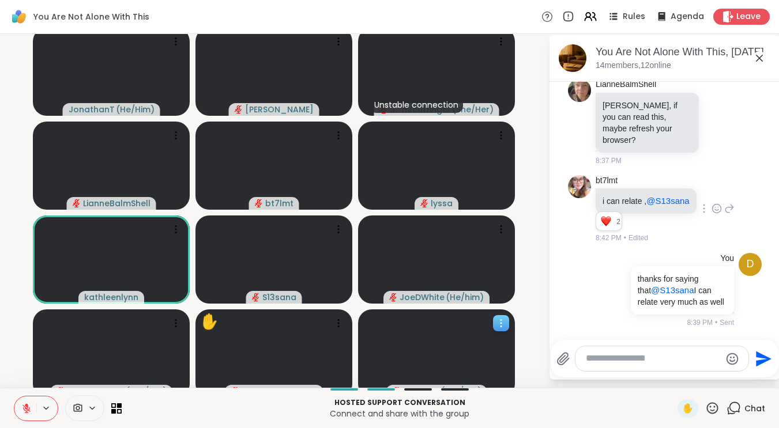
scroll to position [2732, 0]
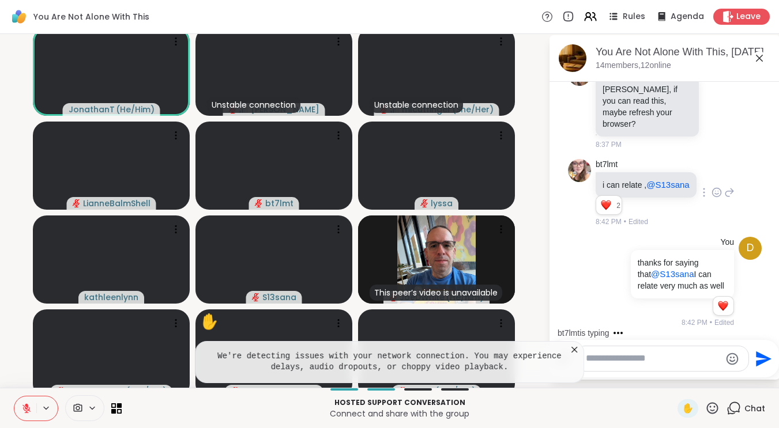
click at [573, 356] on icon at bounding box center [575, 350] width 12 height 12
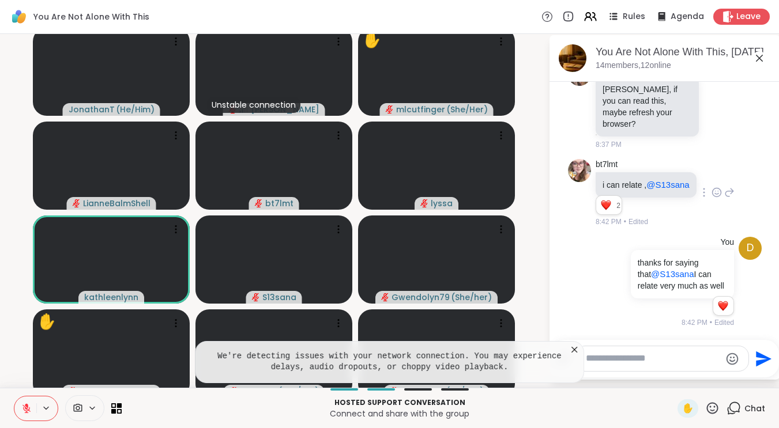
scroll to position [2434, 0]
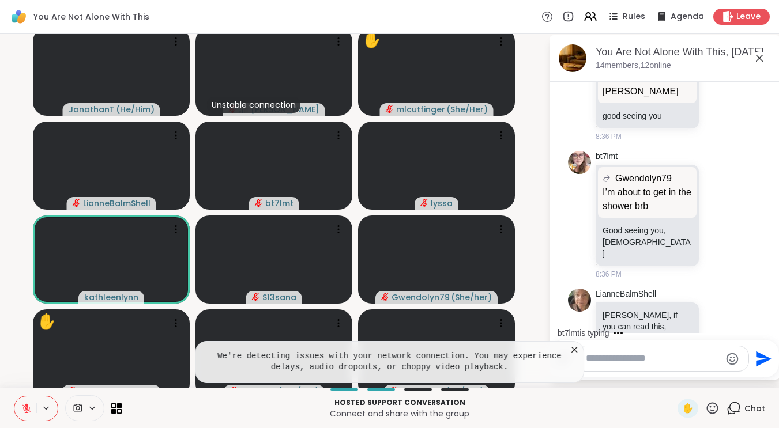
click at [573, 356] on icon at bounding box center [575, 350] width 12 height 12
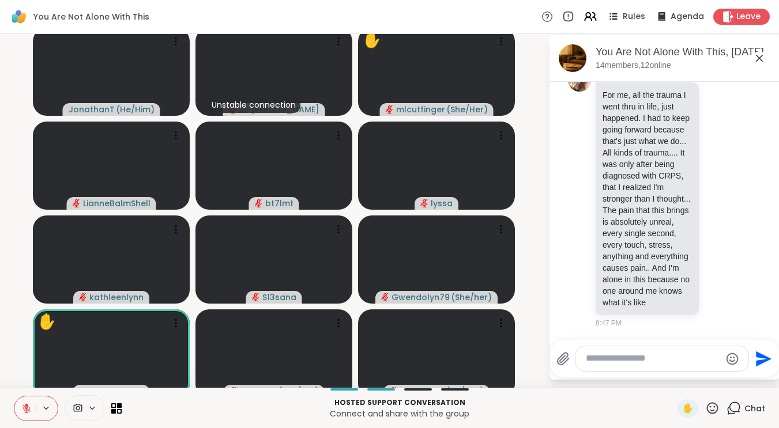
scroll to position [3047, 0]
click at [713, 412] on icon at bounding box center [712, 408] width 14 height 14
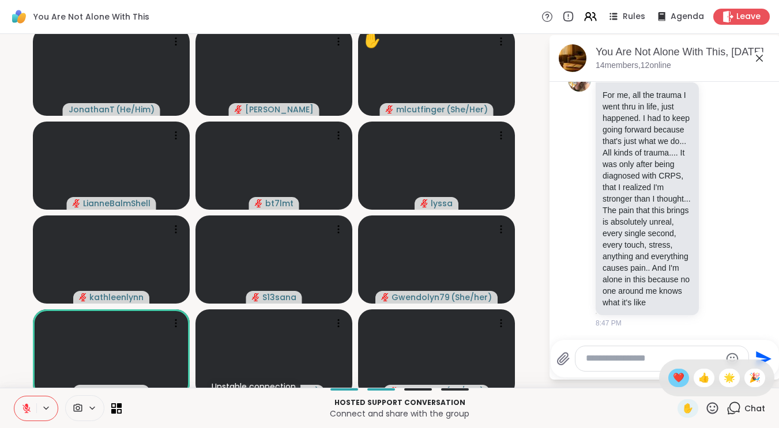
click at [679, 385] on span "❤️" at bounding box center [679, 378] width 12 height 14
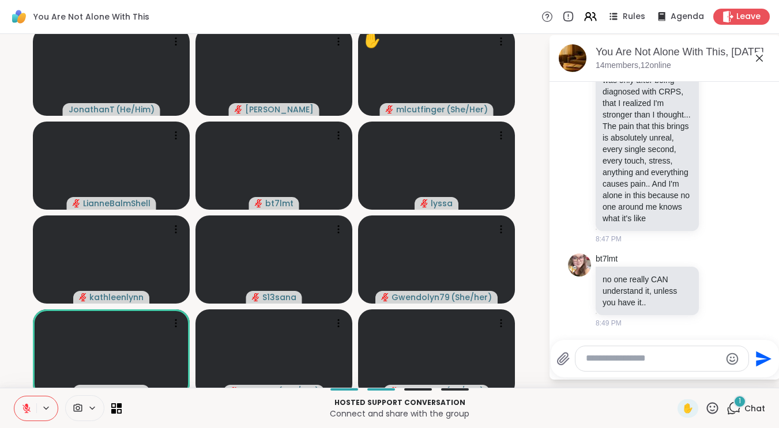
scroll to position [3131, 0]
click at [712, 412] on icon at bounding box center [712, 408] width 14 height 14
click at [707, 385] on span "👍" at bounding box center [704, 378] width 12 height 14
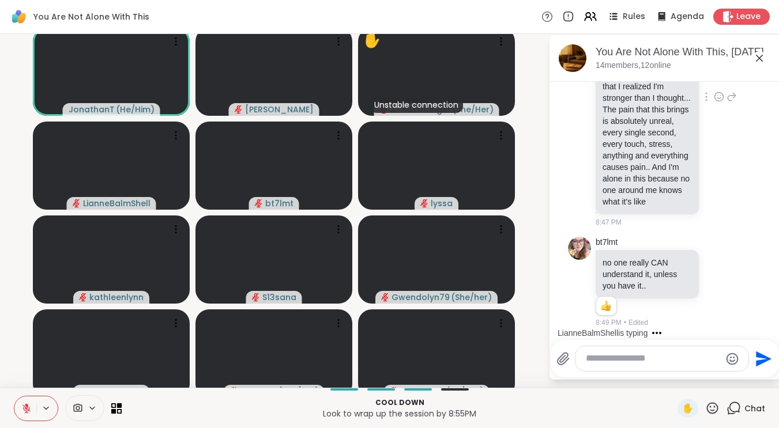
scroll to position [3073, 0]
click at [714, 103] on icon at bounding box center [719, 97] width 10 height 12
click at [711, 90] on button "Select Reaction: Heart" at bounding box center [719, 78] width 23 height 23
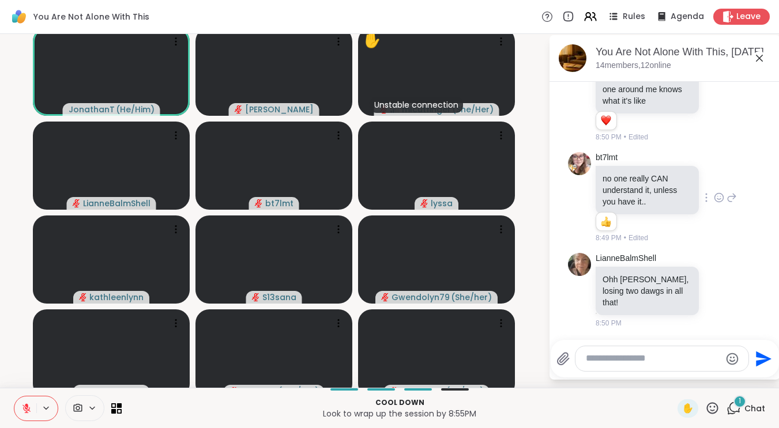
scroll to position [3237, 0]
click at [716, 416] on icon at bounding box center [712, 408] width 14 height 14
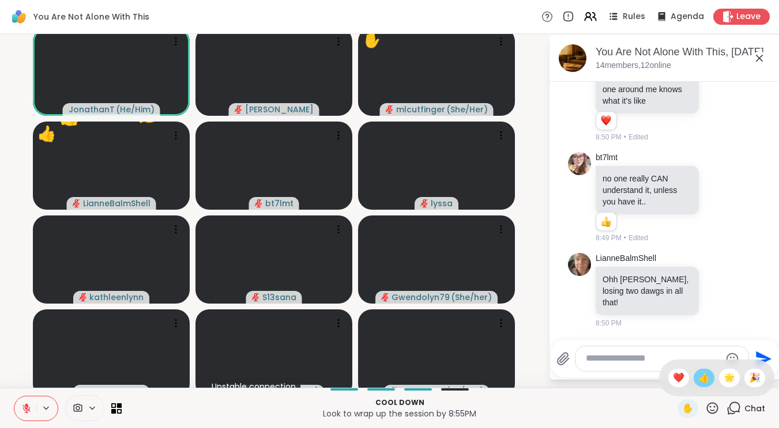
click at [694, 383] on div "👍" at bounding box center [704, 378] width 21 height 18
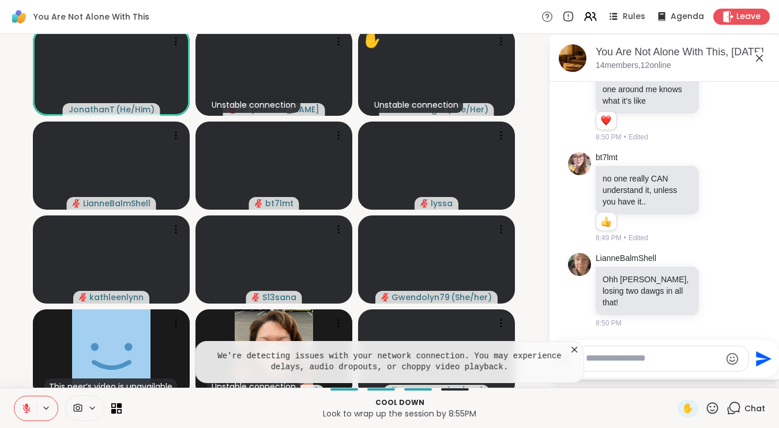
click at [574, 356] on icon at bounding box center [575, 350] width 12 height 12
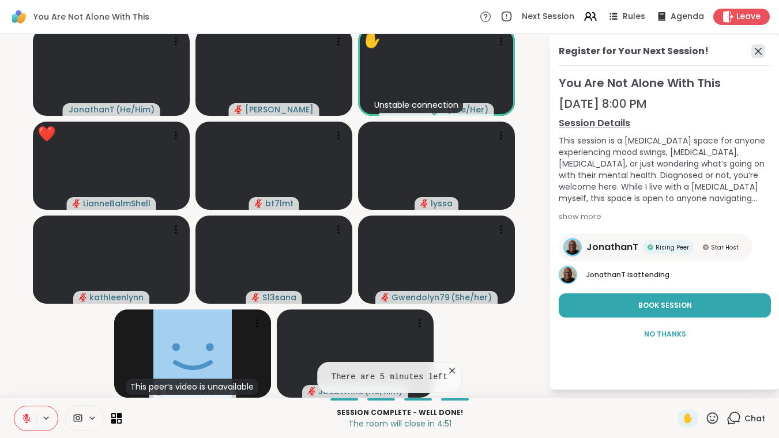
click at [760, 51] on icon at bounding box center [758, 51] width 14 height 14
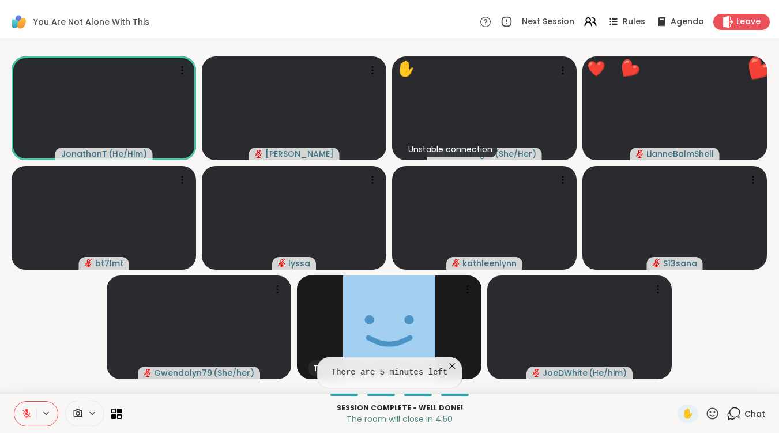
scroll to position [0, 0]
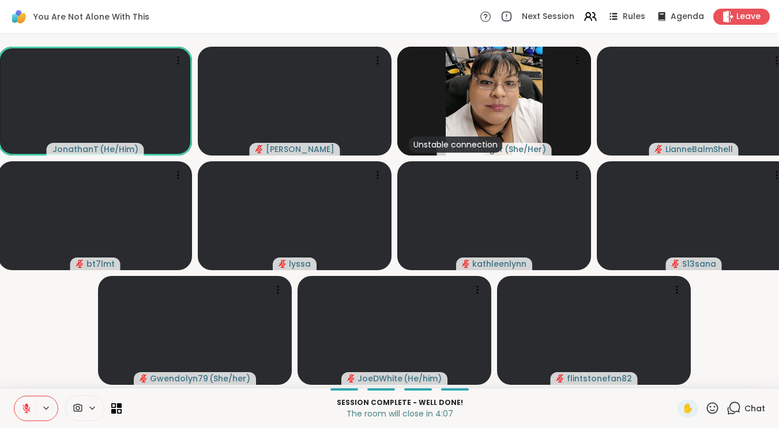
click at [739, 415] on icon at bounding box center [734, 408] width 14 height 14
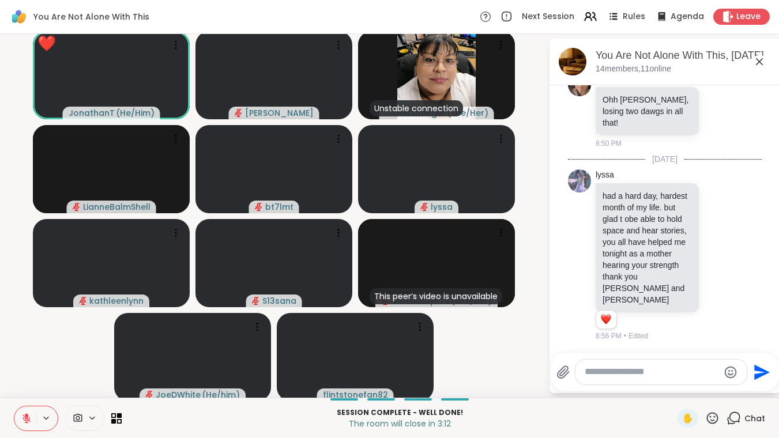
scroll to position [3431, 0]
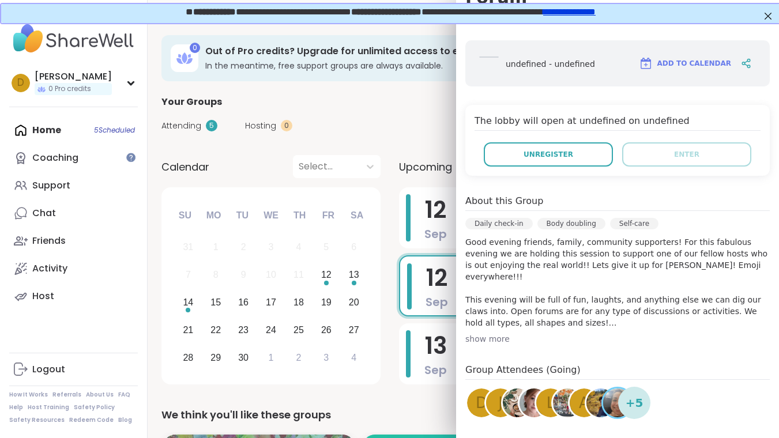
scroll to position [294, 0]
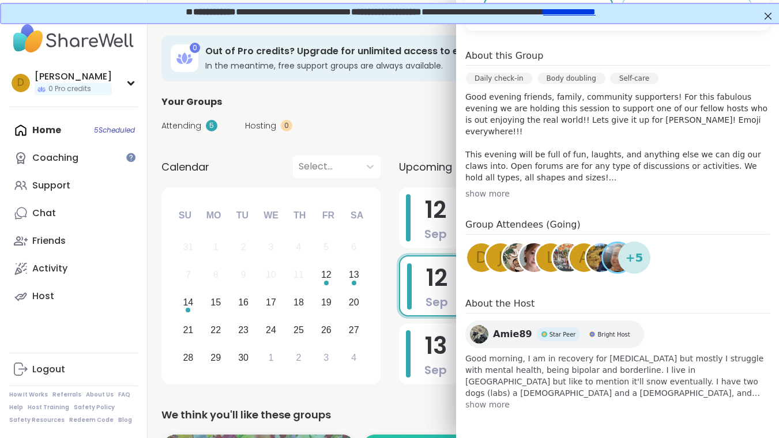
click at [568, 259] on img at bounding box center [567, 257] width 29 height 29
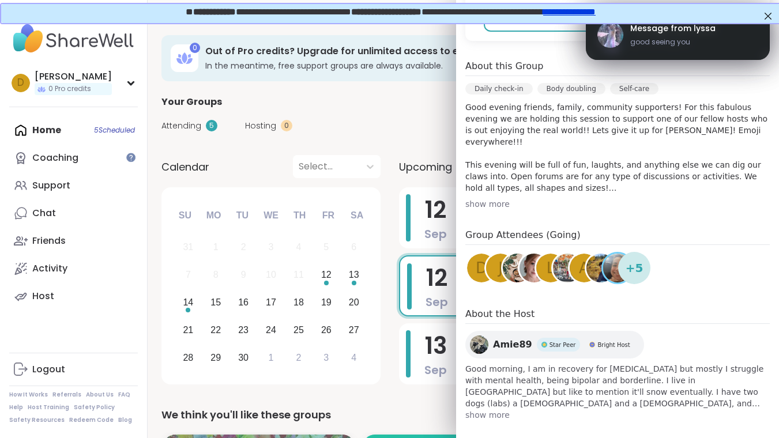
scroll to position [304, 0]
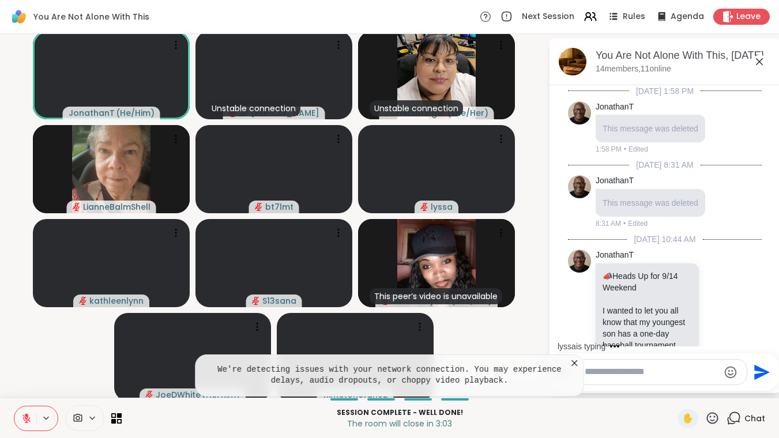
scroll to position [3431, 0]
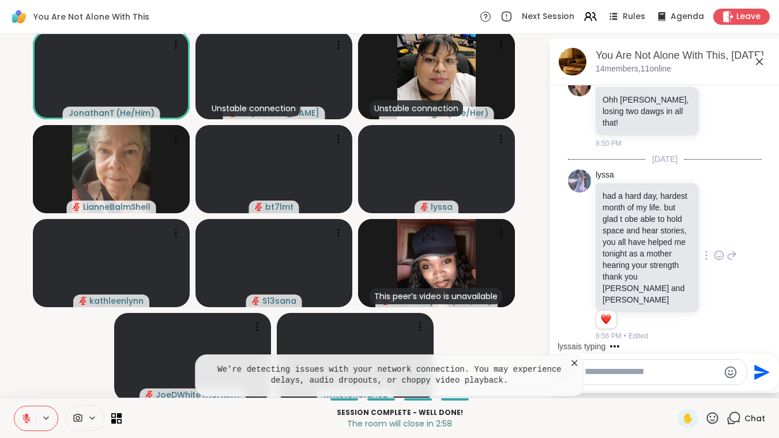
click at [715, 251] on icon at bounding box center [719, 255] width 9 height 9
click at [714, 233] on div "Select Reaction: Heart" at bounding box center [719, 237] width 10 height 10
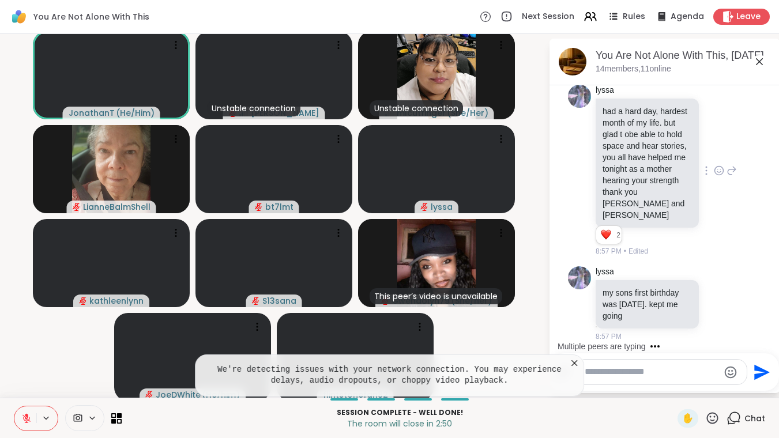
scroll to position [3526, 0]
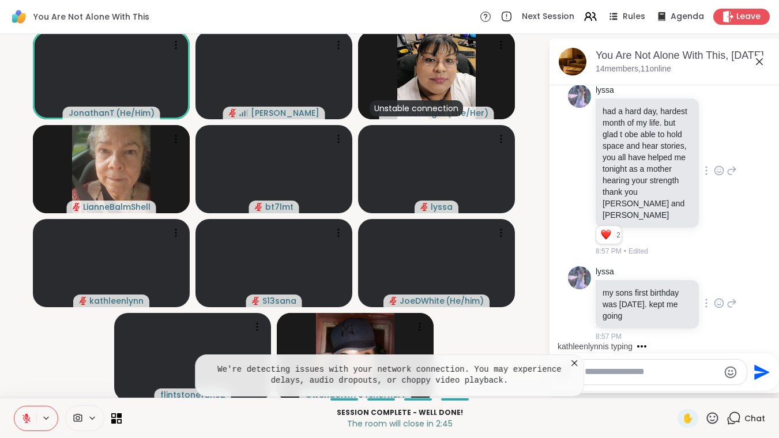
click at [714, 298] on icon at bounding box center [719, 304] width 10 height 12
click at [714, 283] on div "Select Reaction: Heart" at bounding box center [719, 285] width 10 height 10
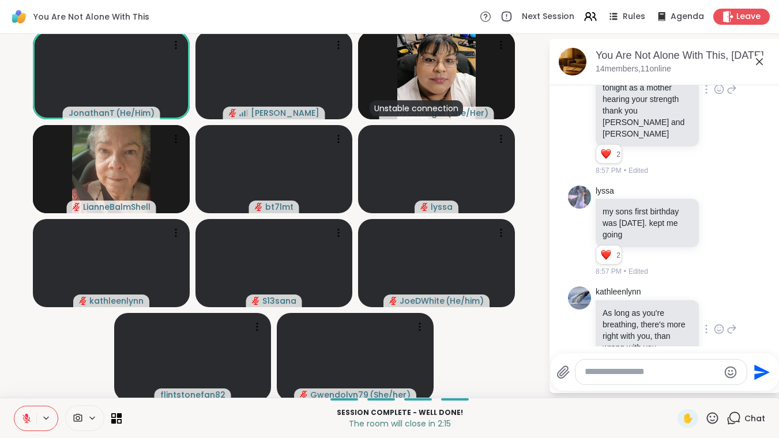
scroll to position [3656, 0]
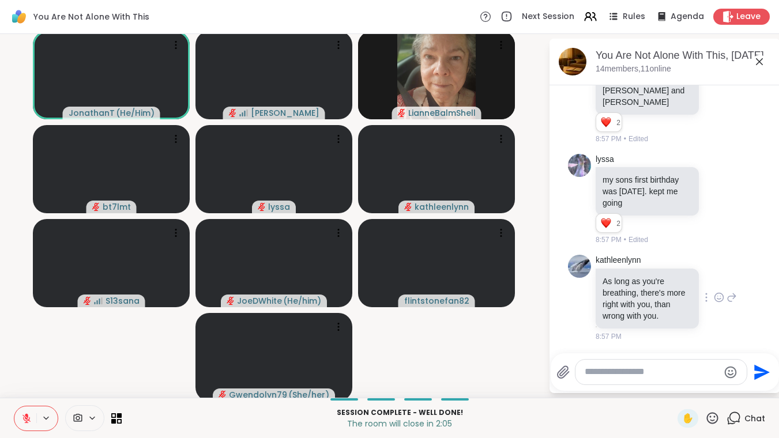
click at [714, 295] on icon at bounding box center [719, 298] width 10 height 12
click at [711, 279] on button "Select Reaction: Heart" at bounding box center [719, 279] width 23 height 23
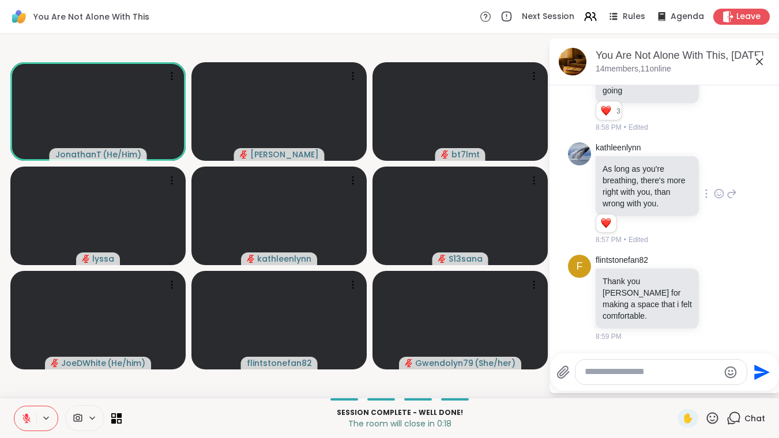
scroll to position [3768, 0]
click at [715, 297] on icon at bounding box center [719, 298] width 9 height 9
click at [719, 283] on div "Select Reaction: Heart" at bounding box center [719, 279] width 10 height 10
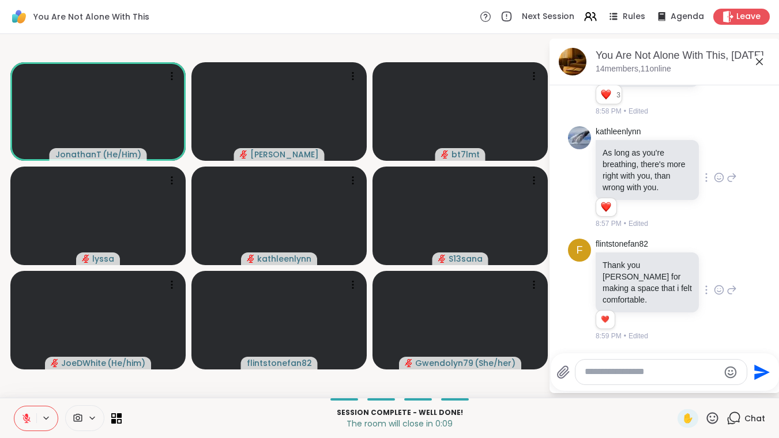
scroll to position [3785, 0]
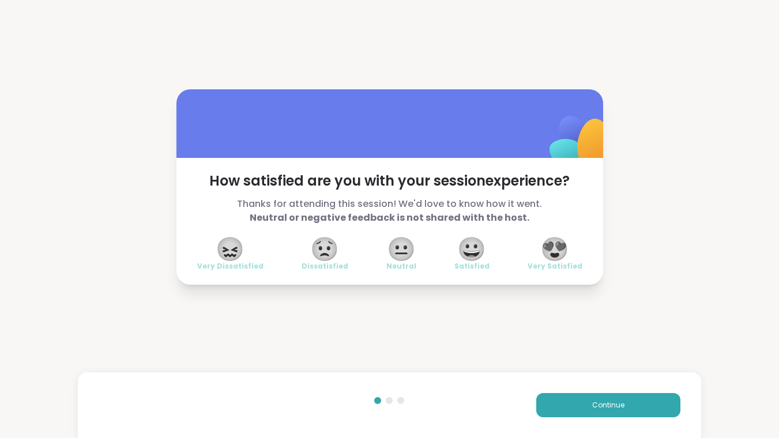
click at [562, 247] on span "😍" at bounding box center [554, 249] width 29 height 21
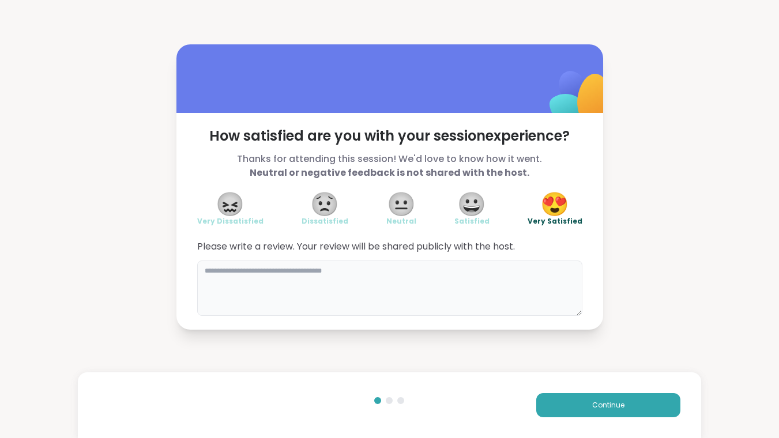
click at [441, 296] on textarea at bounding box center [389, 288] width 385 height 55
type textarea "**********"
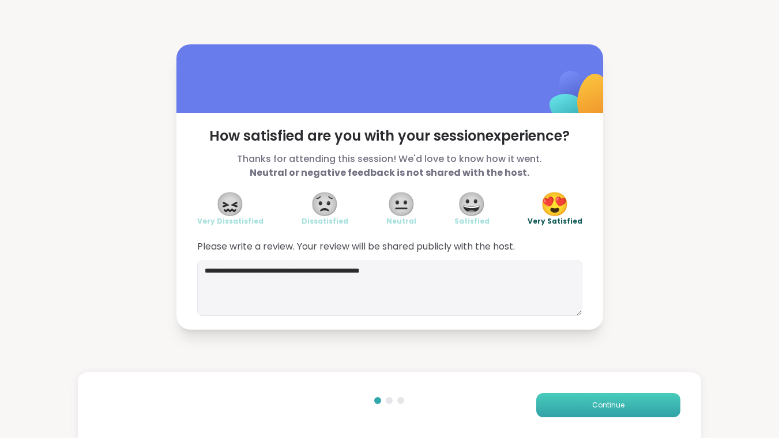
click at [580, 411] on button "Continue" at bounding box center [608, 405] width 144 height 24
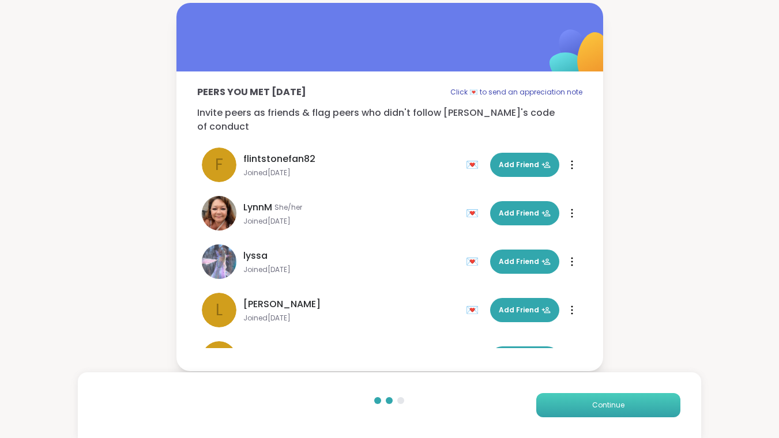
click at [614, 407] on span "Continue" at bounding box center [608, 405] width 32 height 10
